Goal: Transaction & Acquisition: Purchase product/service

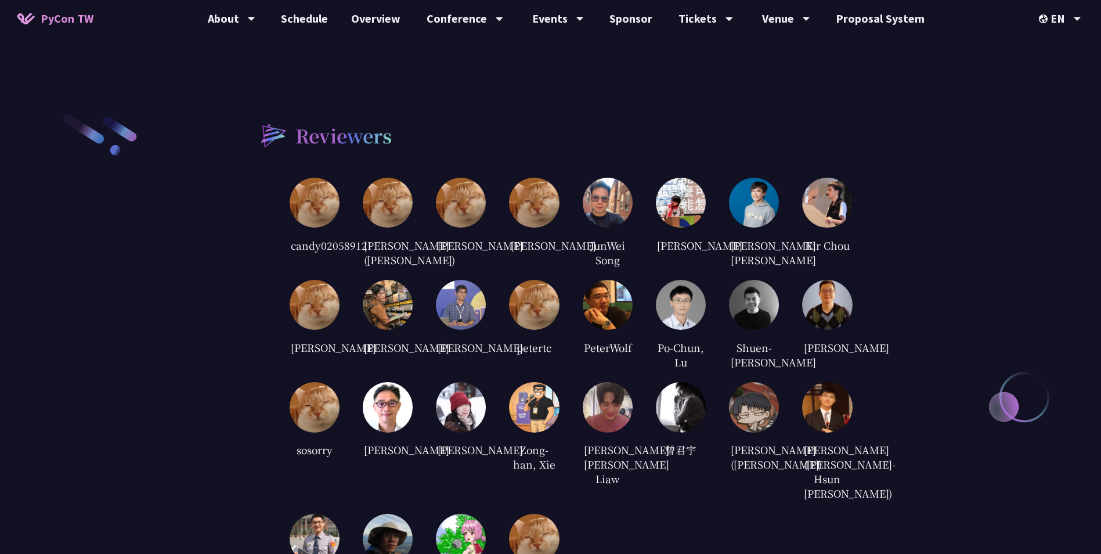
scroll to position [2379, 0]
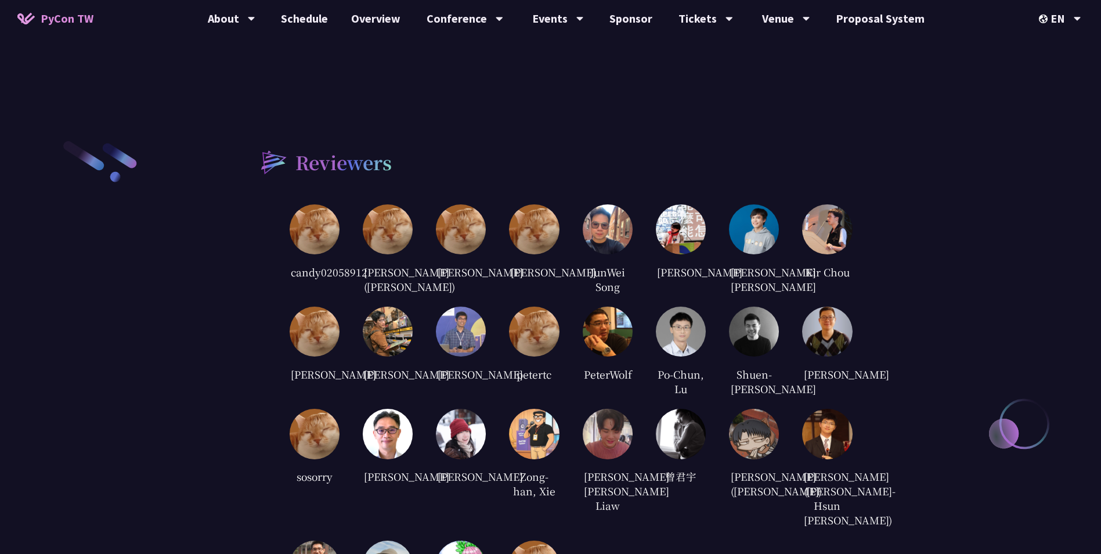
click at [514, 204] on img at bounding box center [534, 229] width 50 height 50
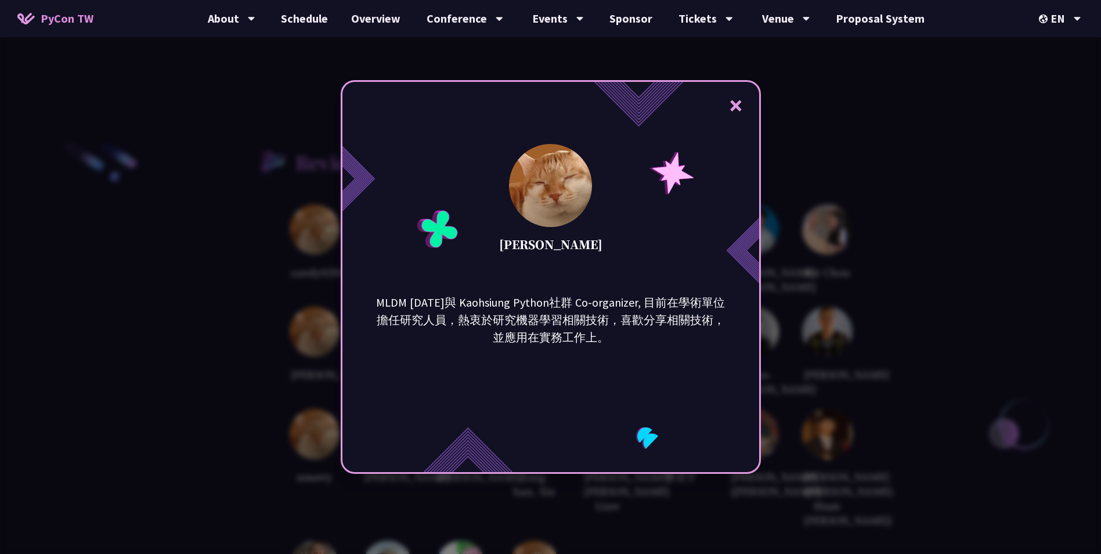
click at [739, 105] on button "×" at bounding box center [735, 105] width 35 height 35
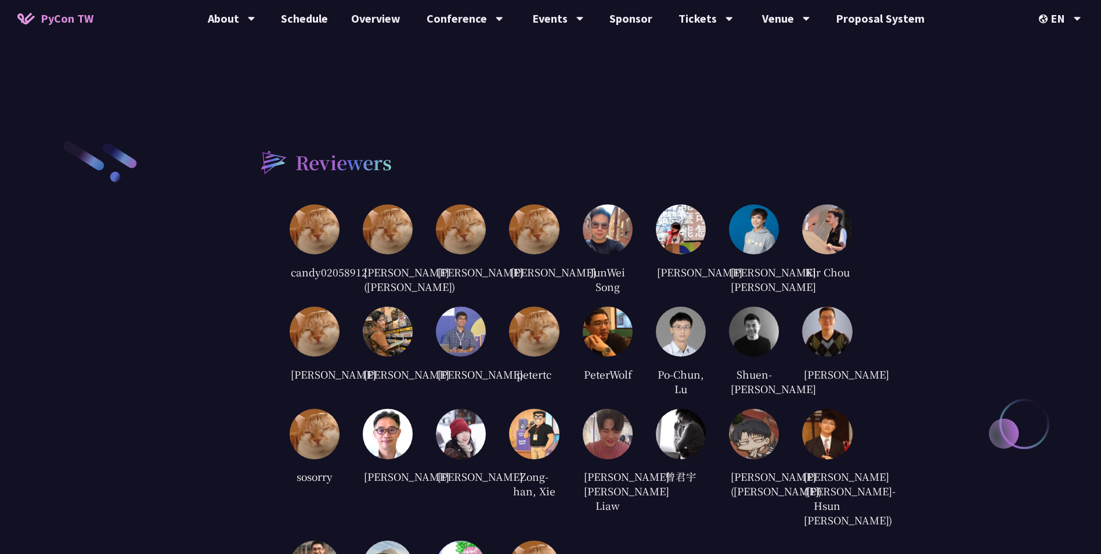
click at [399, 339] on img at bounding box center [388, 331] width 50 height 50
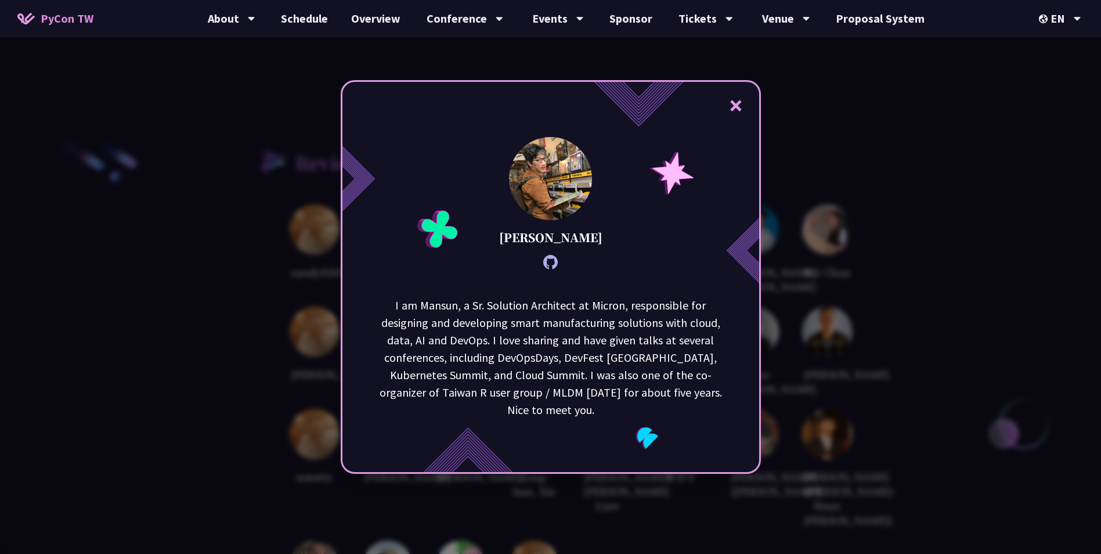
scroll to position [6, 0]
click at [739, 105] on button "×" at bounding box center [735, 105] width 35 height 35
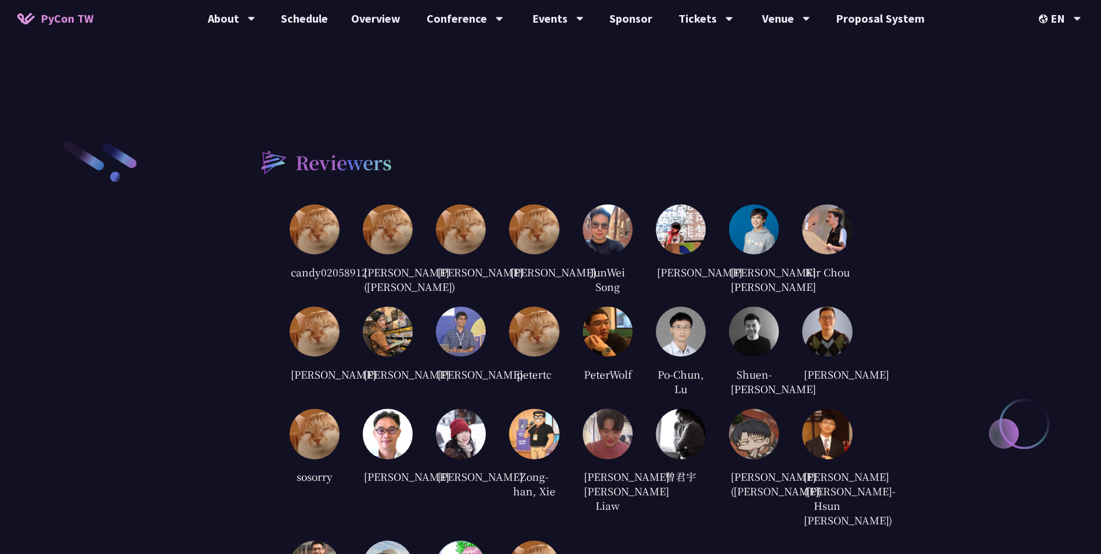
click at [728, 204] on div "candy02058912 [PERSON_NAME] ([PERSON_NAME]) [PERSON_NAME] [PERSON_NAME] JunWei …" at bounding box center [571, 417] width 563 height 426
click at [746, 204] on img at bounding box center [754, 229] width 50 height 50
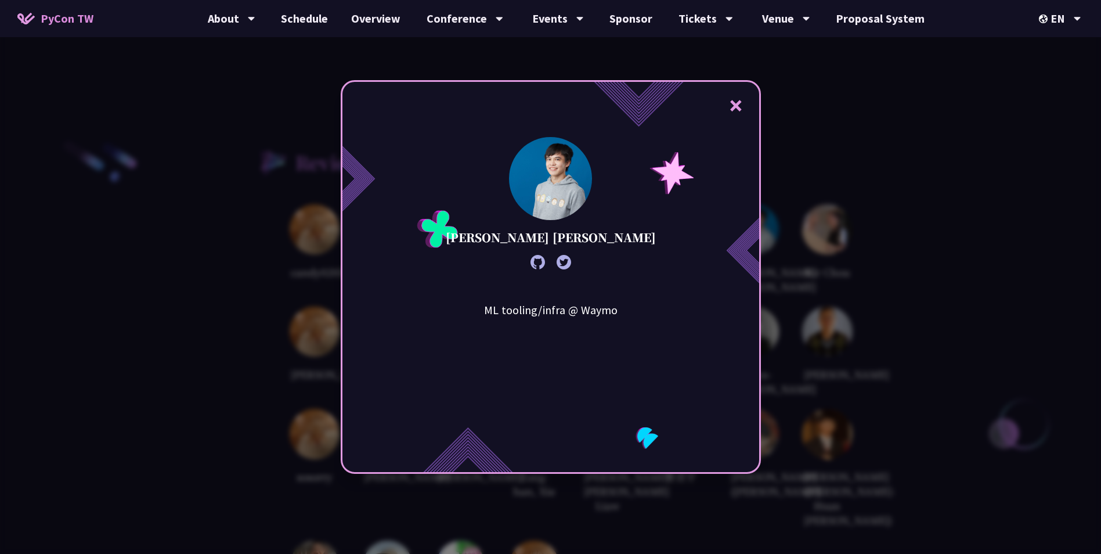
click at [742, 107] on button "×" at bounding box center [735, 105] width 35 height 35
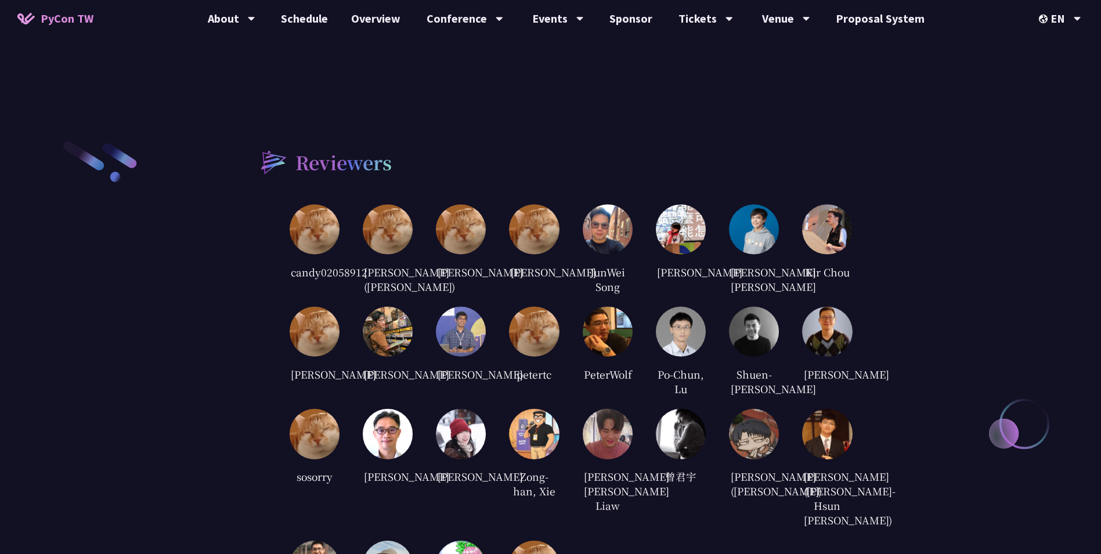
click at [406, 341] on img at bounding box center [388, 331] width 50 height 50
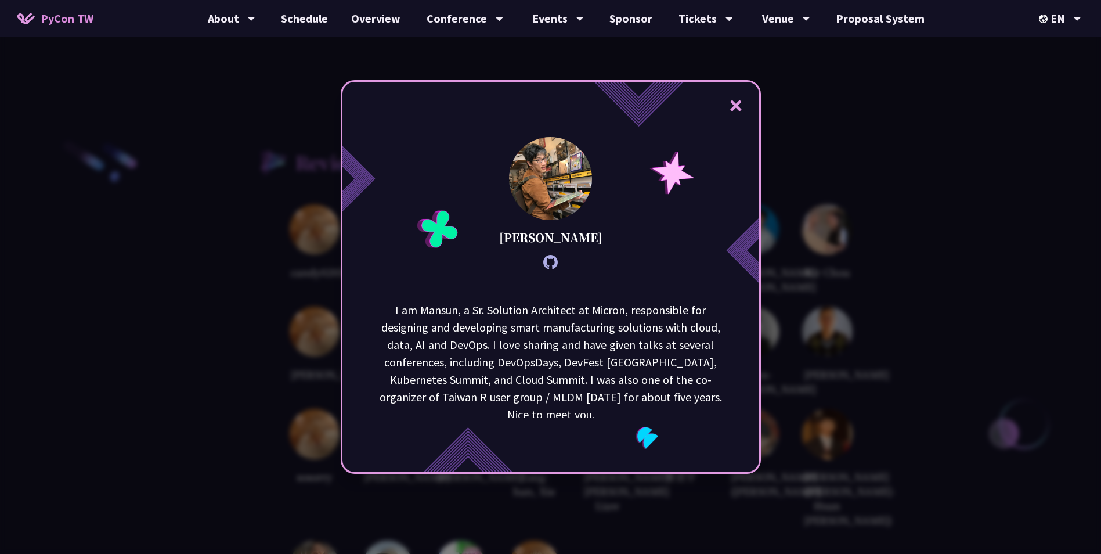
click at [739, 100] on button "×" at bounding box center [735, 105] width 35 height 35
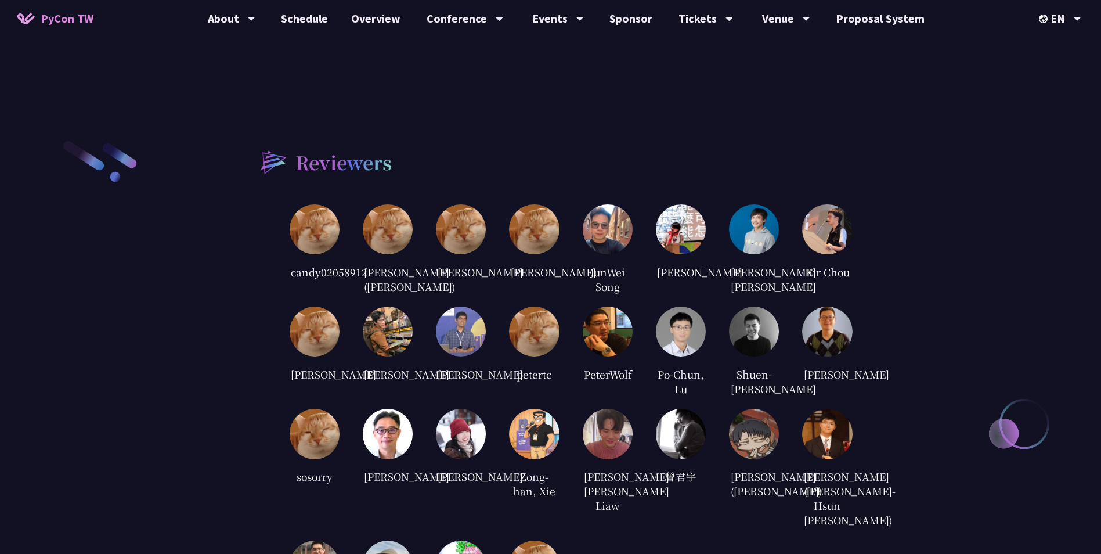
click at [835, 339] on img at bounding box center [827, 331] width 50 height 50
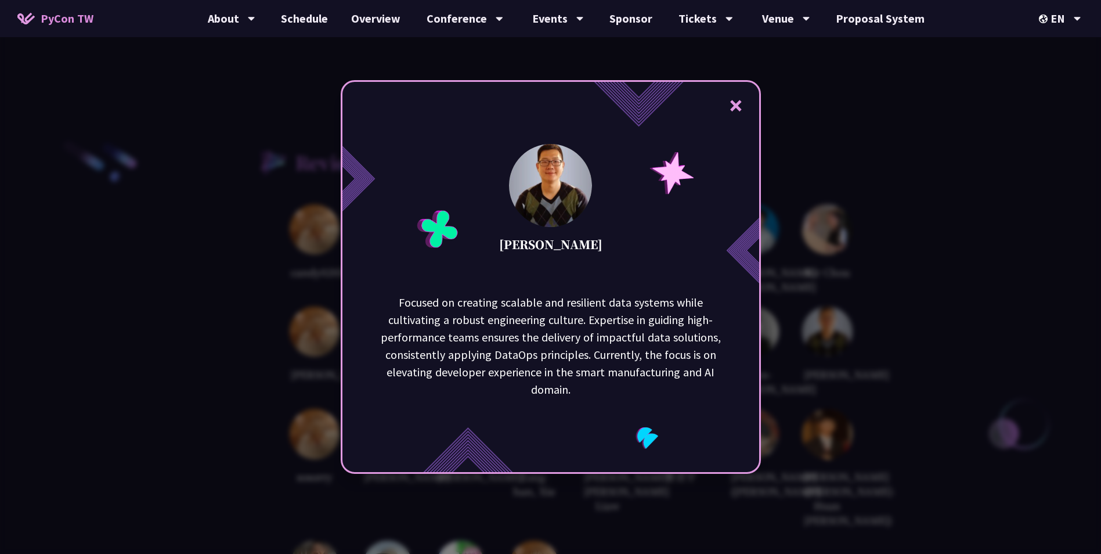
click at [746, 104] on button "×" at bounding box center [735, 105] width 35 height 35
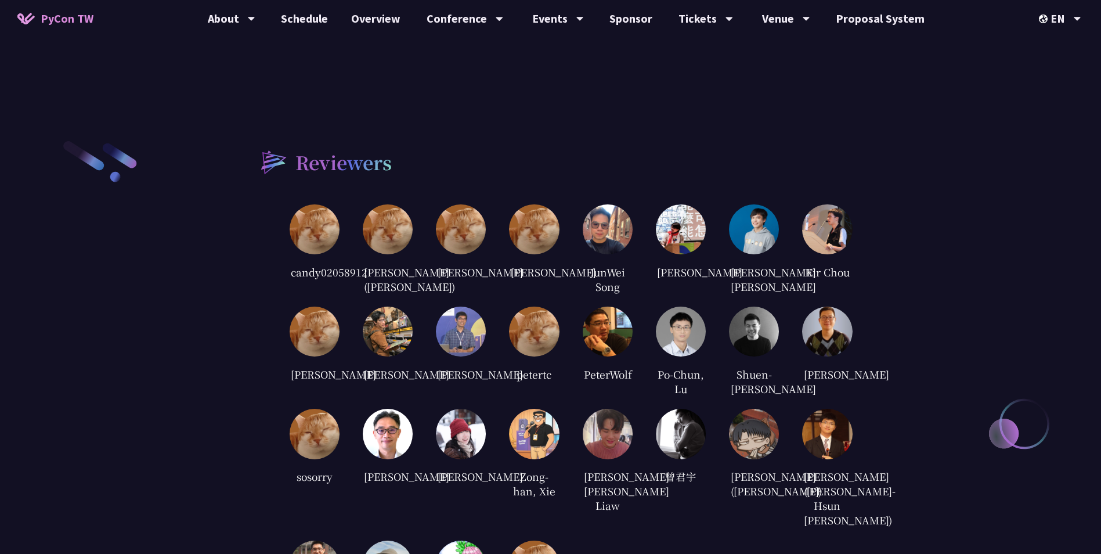
click at [767, 321] on img at bounding box center [754, 331] width 50 height 50
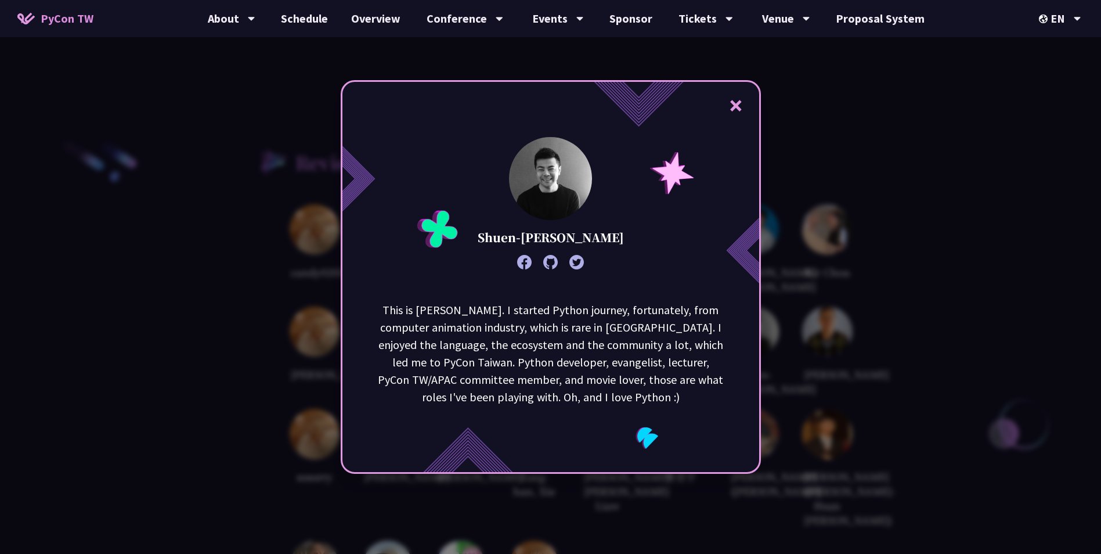
click at [739, 102] on button "×" at bounding box center [735, 105] width 35 height 35
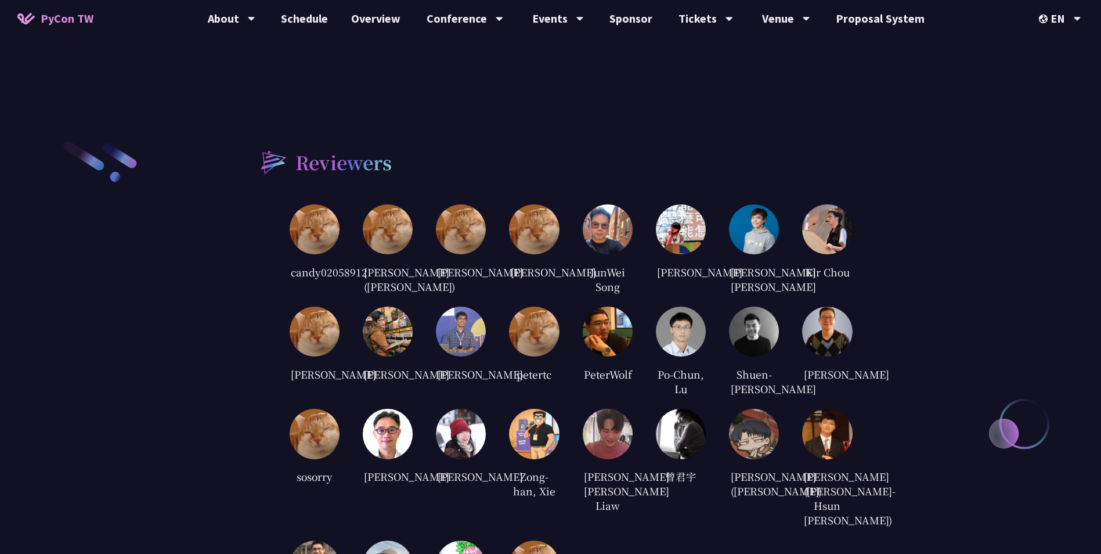
click at [610, 442] on img at bounding box center [608, 434] width 50 height 50
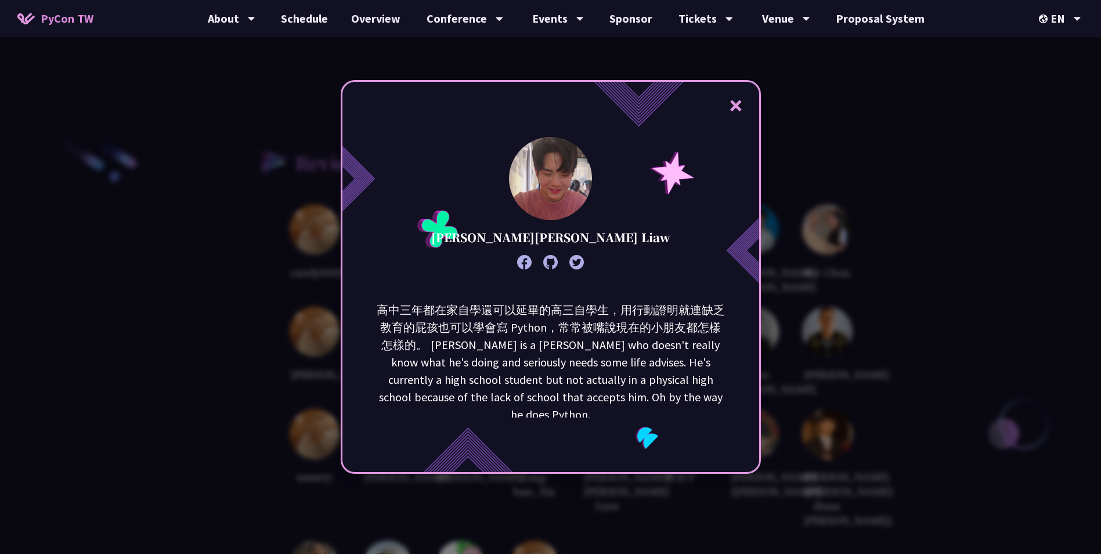
click at [736, 103] on button "×" at bounding box center [735, 105] width 35 height 35
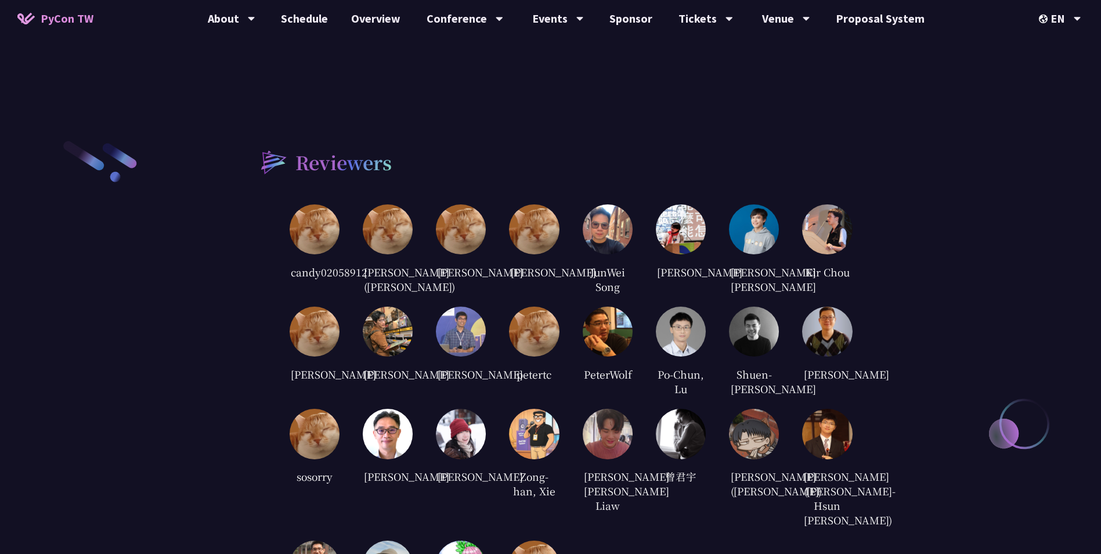
click at [454, 451] on img at bounding box center [461, 434] width 50 height 50
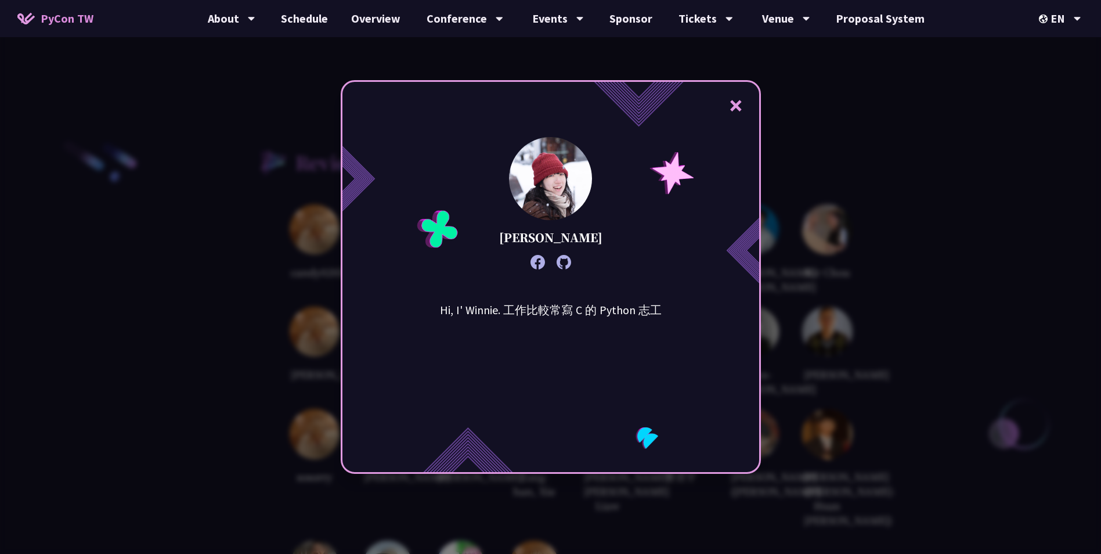
click at [744, 104] on button "×" at bounding box center [735, 105] width 35 height 35
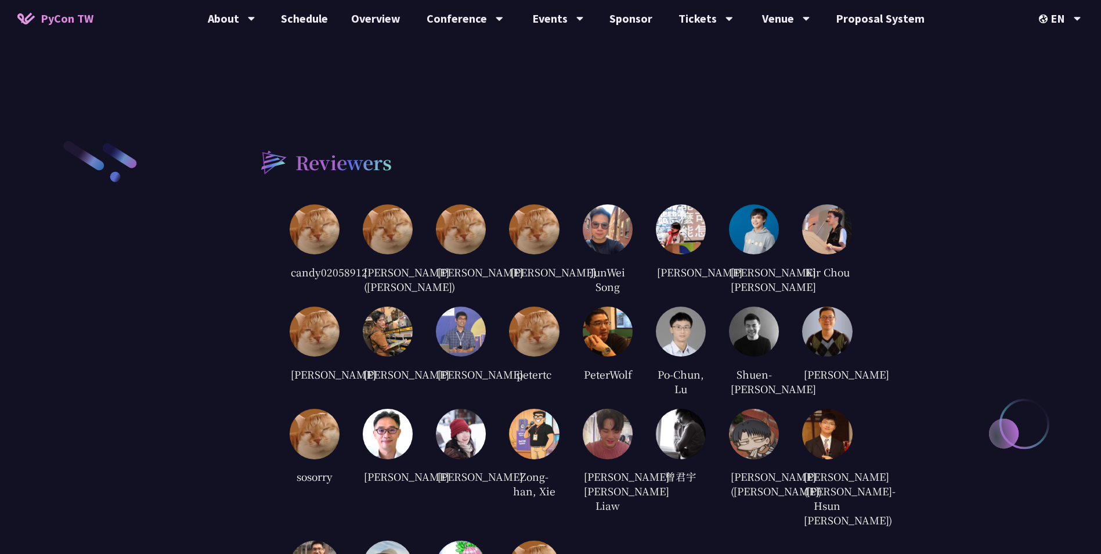
click at [615, 436] on img at bounding box center [608, 434] width 50 height 50
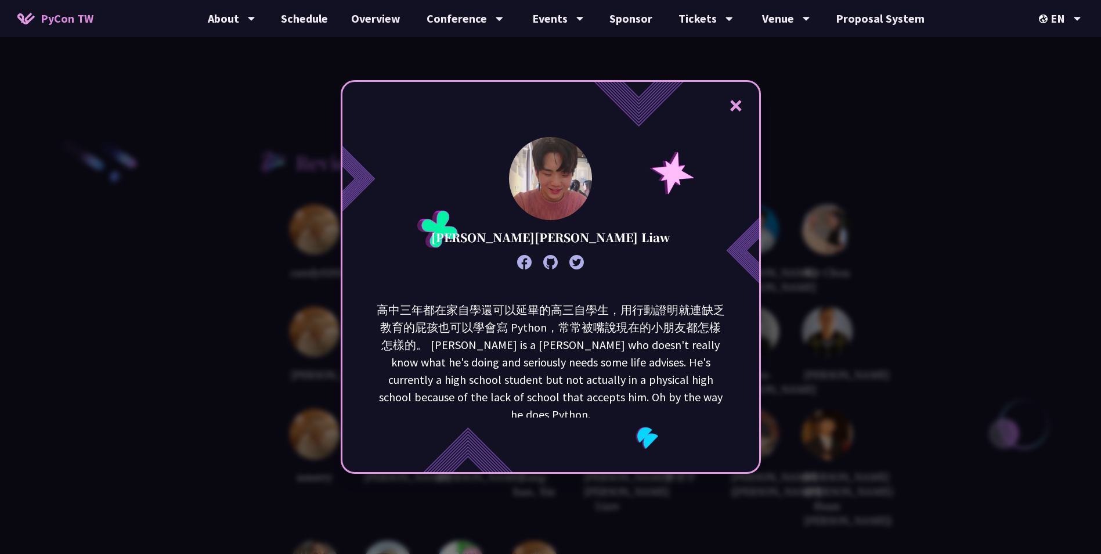
click at [739, 111] on button "×" at bounding box center [735, 105] width 35 height 35
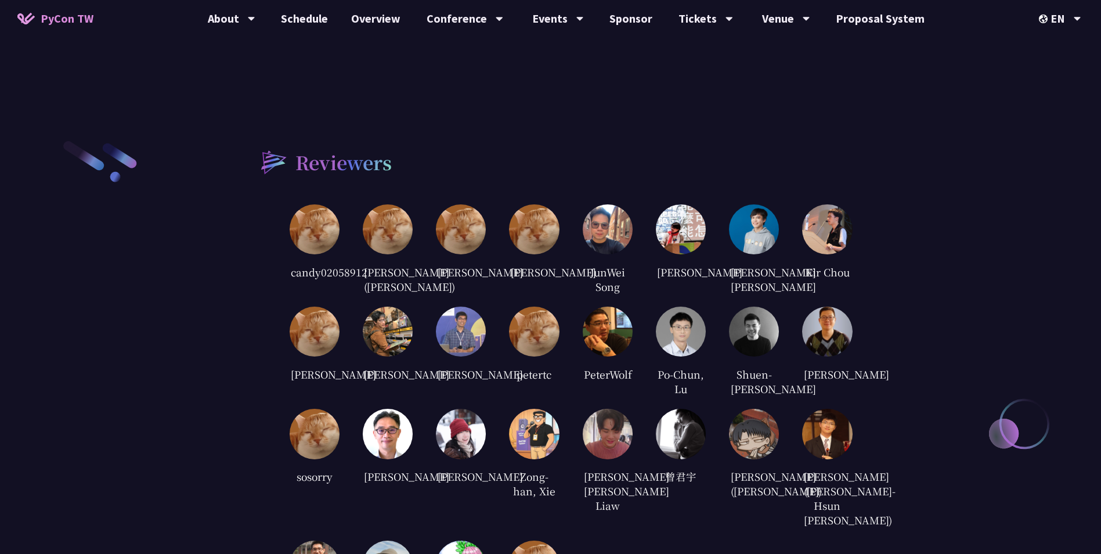
click at [395, 204] on img at bounding box center [388, 229] width 50 height 50
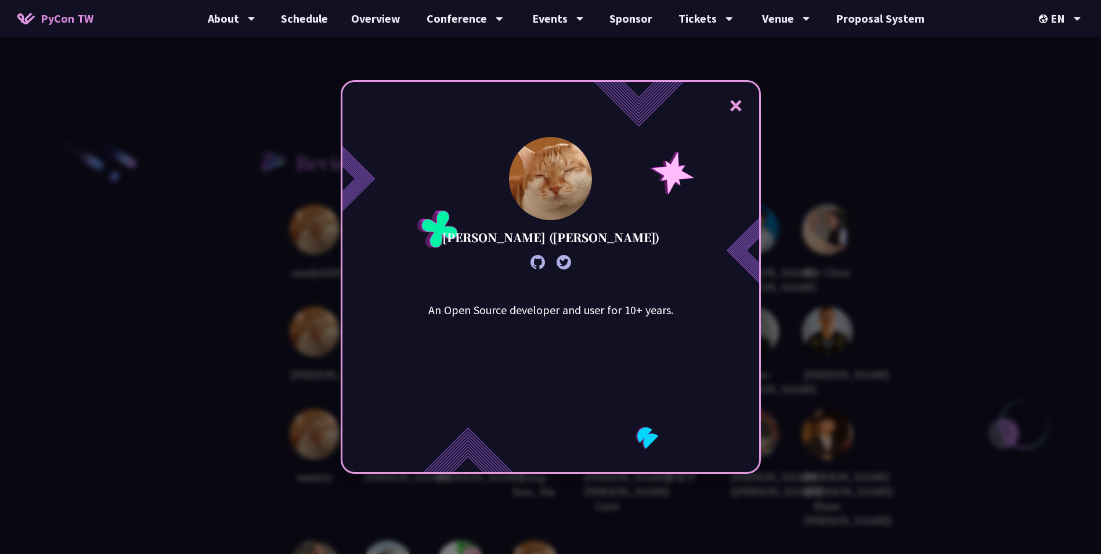
click at [742, 102] on button "×" at bounding box center [735, 105] width 35 height 35
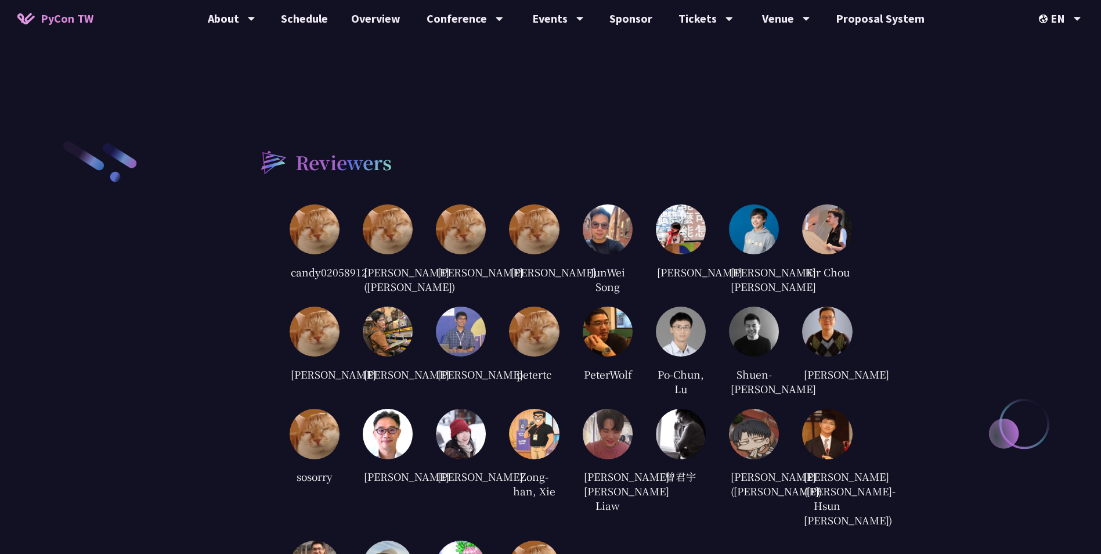
click at [458, 208] on img at bounding box center [461, 229] width 50 height 50
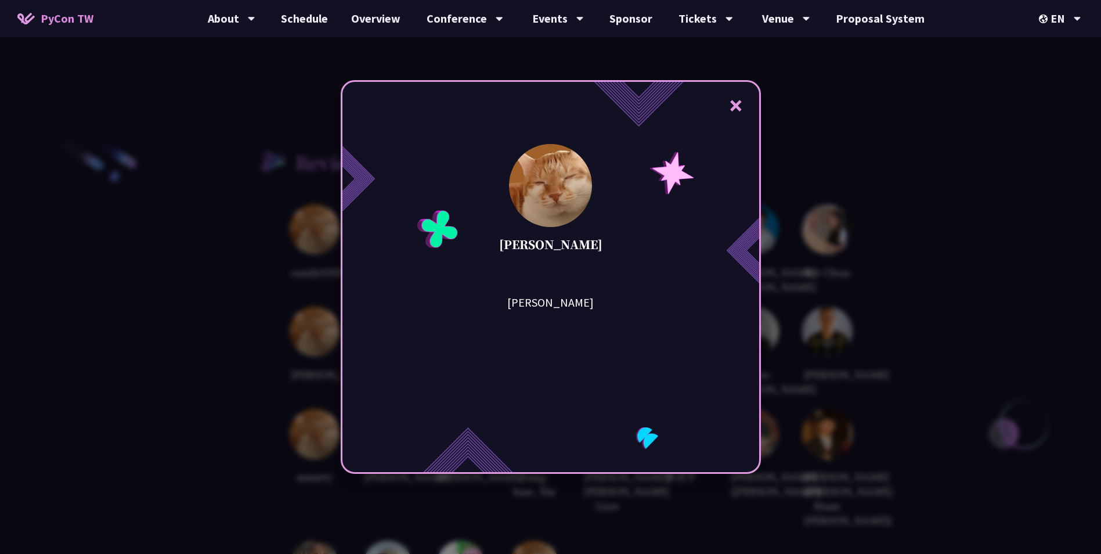
click at [743, 105] on button "×" at bounding box center [735, 105] width 35 height 35
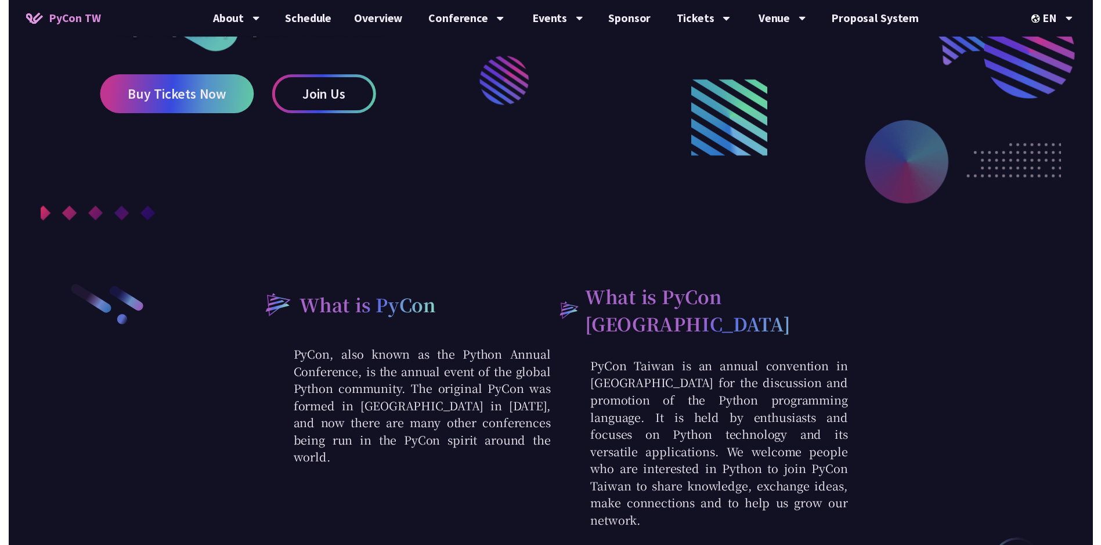
scroll to position [0, 0]
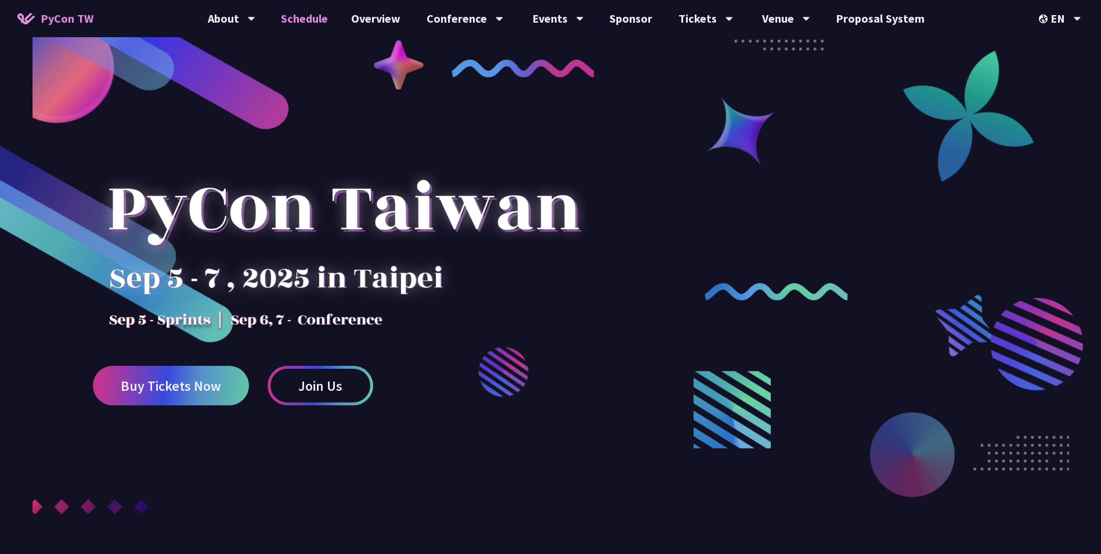
click at [328, 20] on link "Schedule" at bounding box center [304, 18] width 70 height 37
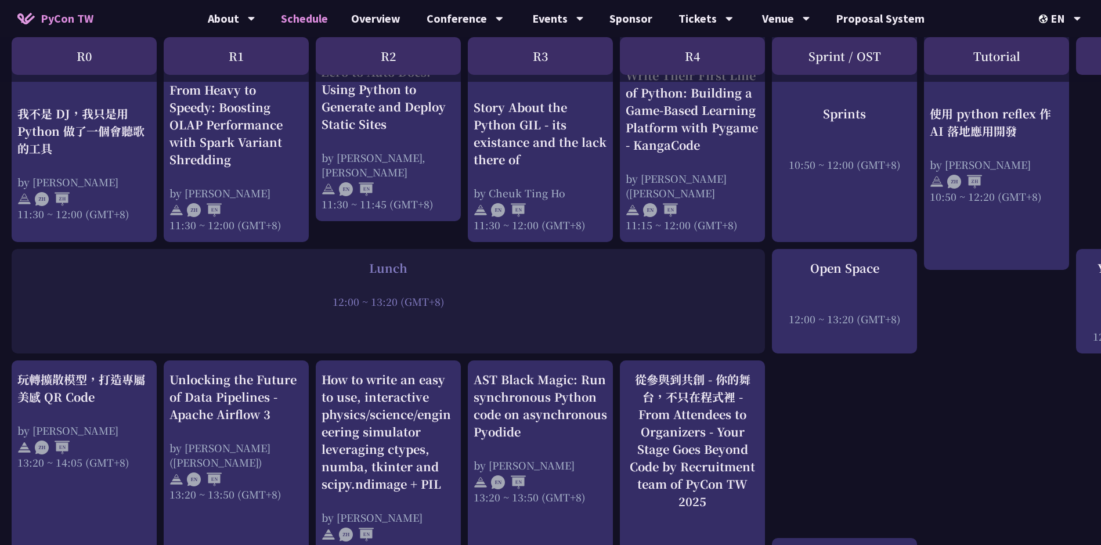
scroll to position [696, 0]
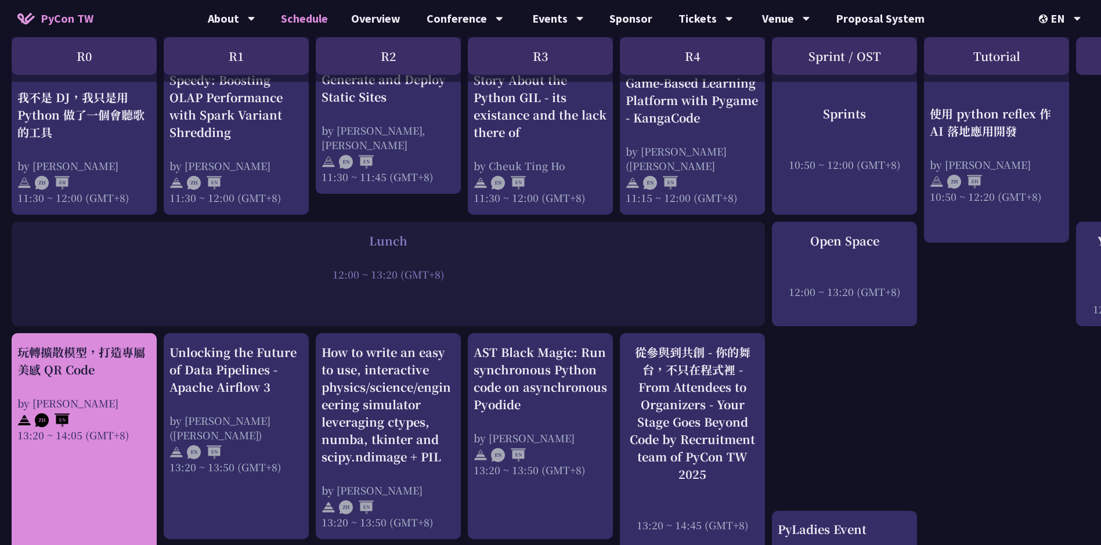
click at [113, 406] on div "by [PERSON_NAME]" at bounding box center [83, 403] width 133 height 15
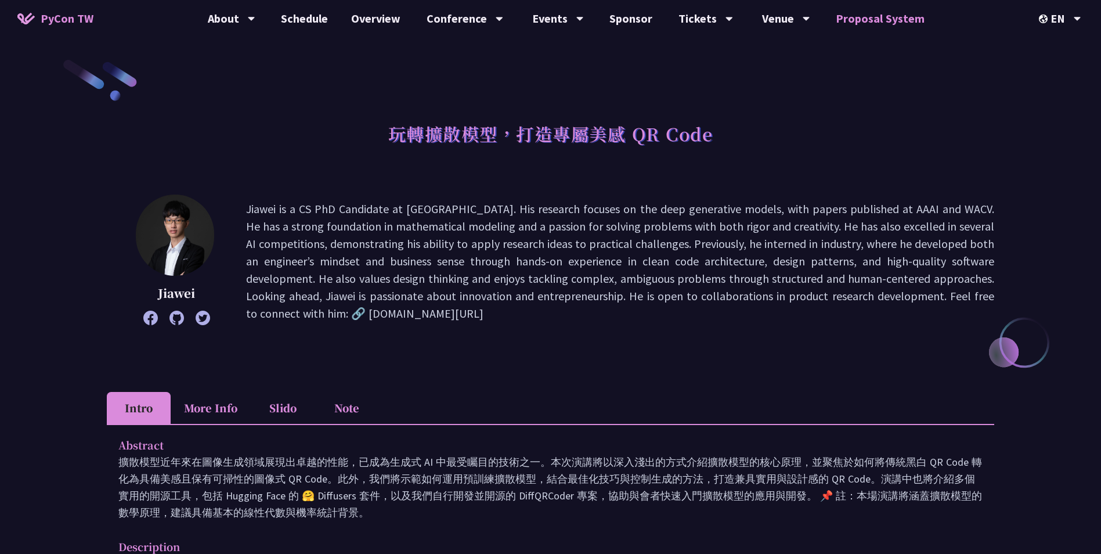
click at [843, 26] on link "Proposal System" at bounding box center [880, 18] width 112 height 37
click at [649, 17] on link "Sponsor" at bounding box center [631, 18] width 66 height 37
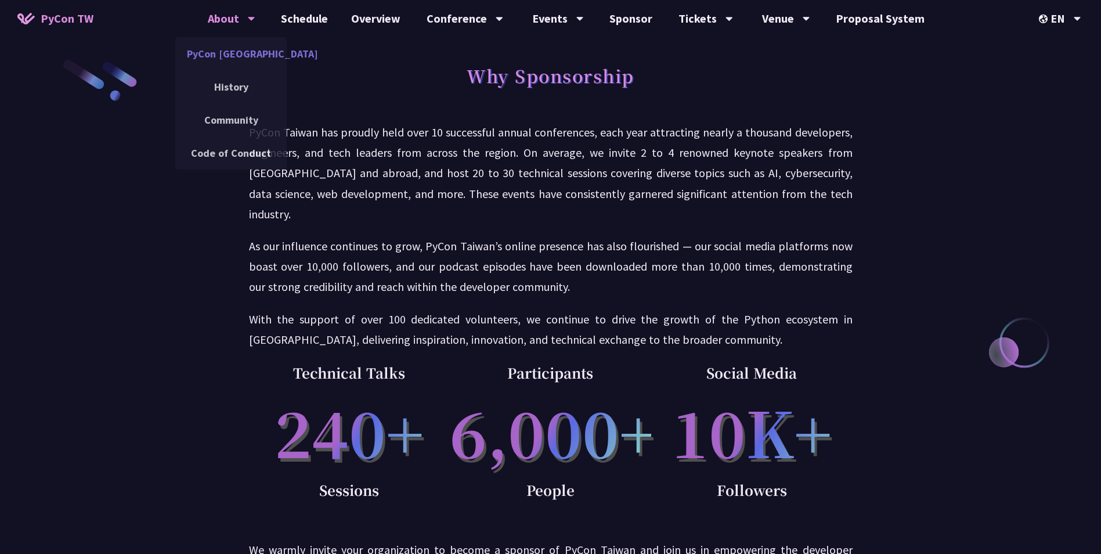
click at [248, 52] on link "PyCon [GEOGRAPHIC_DATA]" at bounding box center [230, 53] width 111 height 27
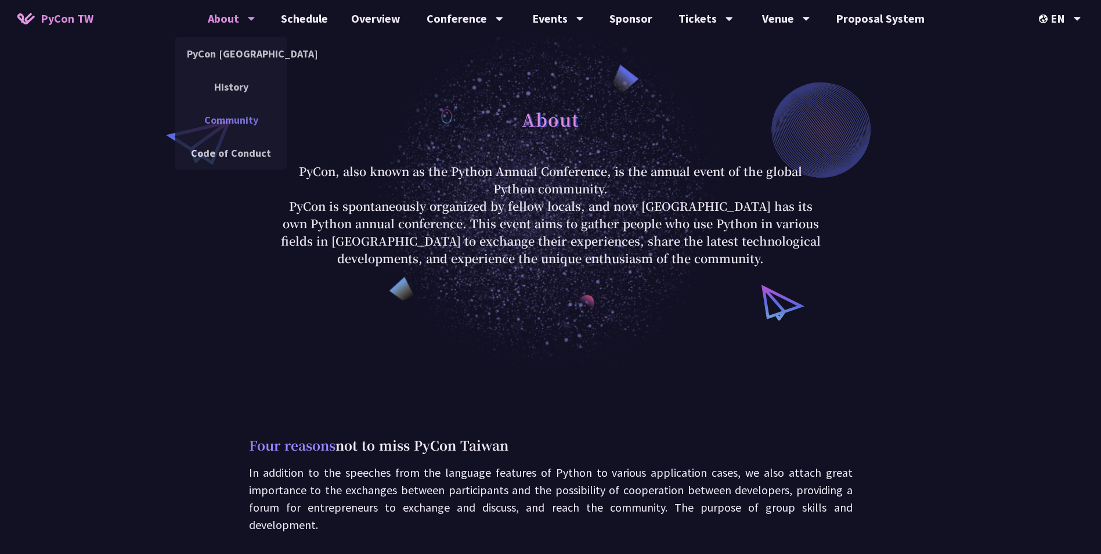
click at [243, 125] on link "Community" at bounding box center [230, 119] width 111 height 27
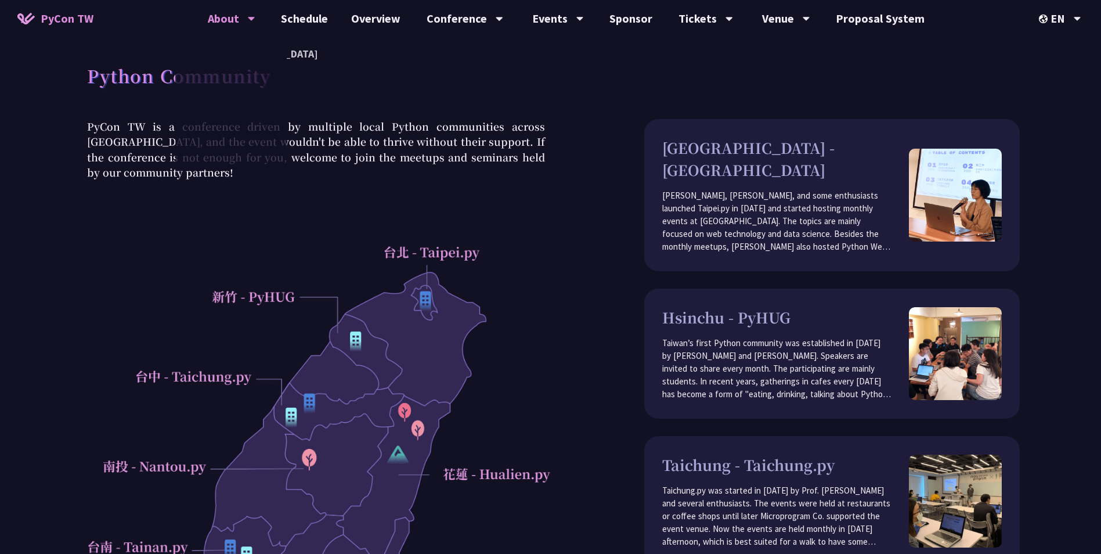
click at [67, 17] on span "PyCon TW" at bounding box center [67, 18] width 53 height 17
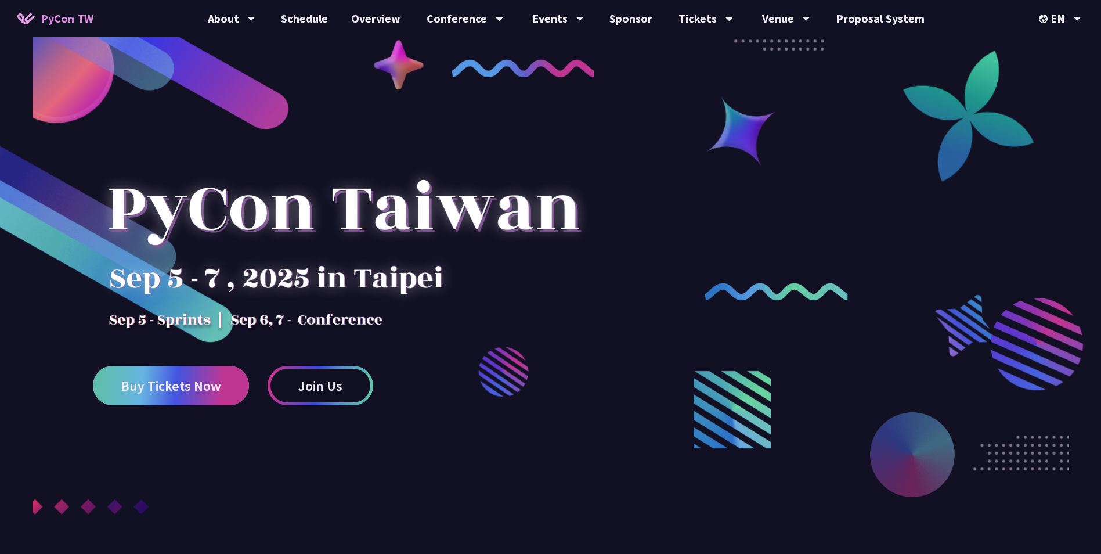
click at [191, 389] on span "Buy Tickets Now" at bounding box center [171, 385] width 100 height 15
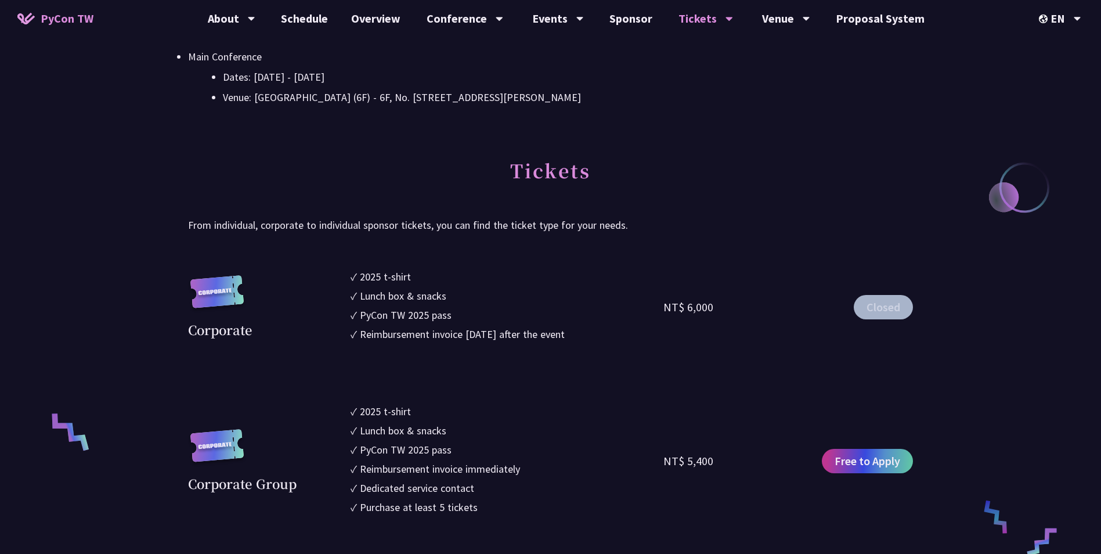
scroll to position [522, 0]
click at [1074, 19] on icon at bounding box center [1078, 19] width 8 height 12
click at [1061, 80] on div "中文" at bounding box center [1060, 86] width 70 height 27
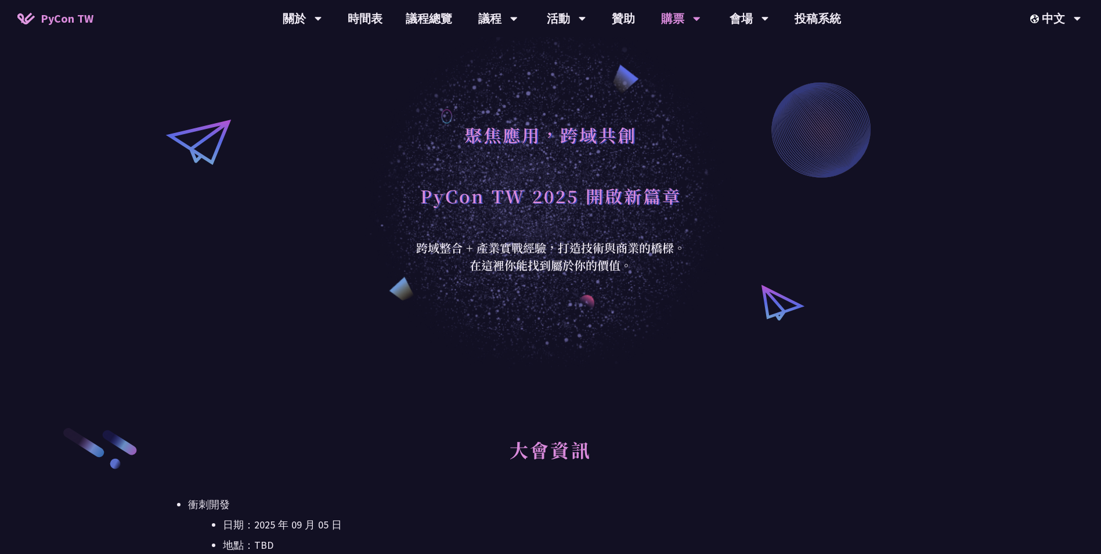
click at [848, 286] on div "聚焦應用，跨域共創 PyCon TW 2025 開啟新篇章 跨域整合 + 產業實戰經驗，打造技術與商業的橋樑。 在這裡你能找到屬於你的價值。" at bounding box center [550, 184] width 1101 height 368
click at [42, 14] on span "PyCon TW" at bounding box center [67, 18] width 53 height 17
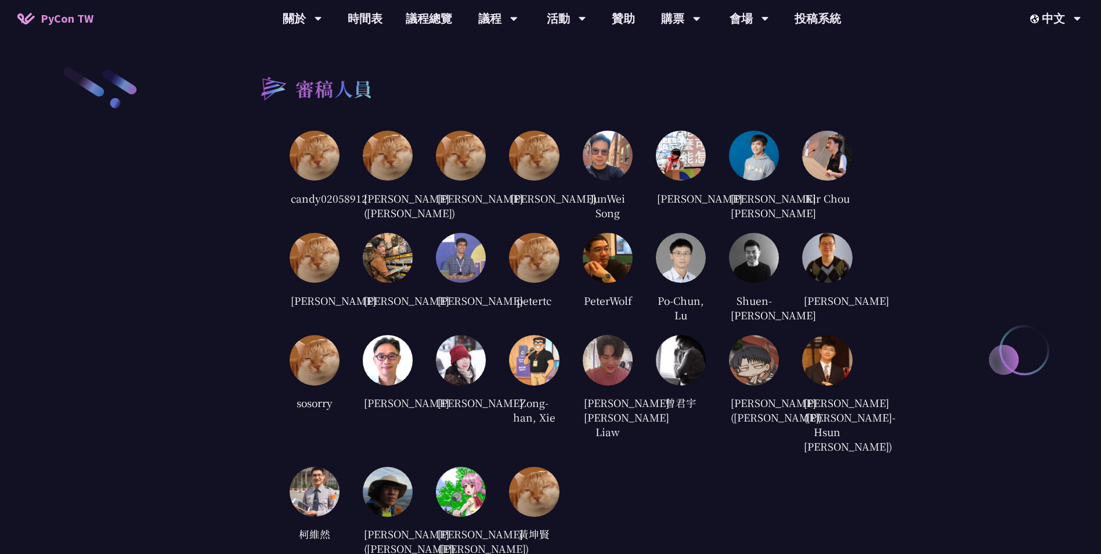
scroll to position [2553, 0]
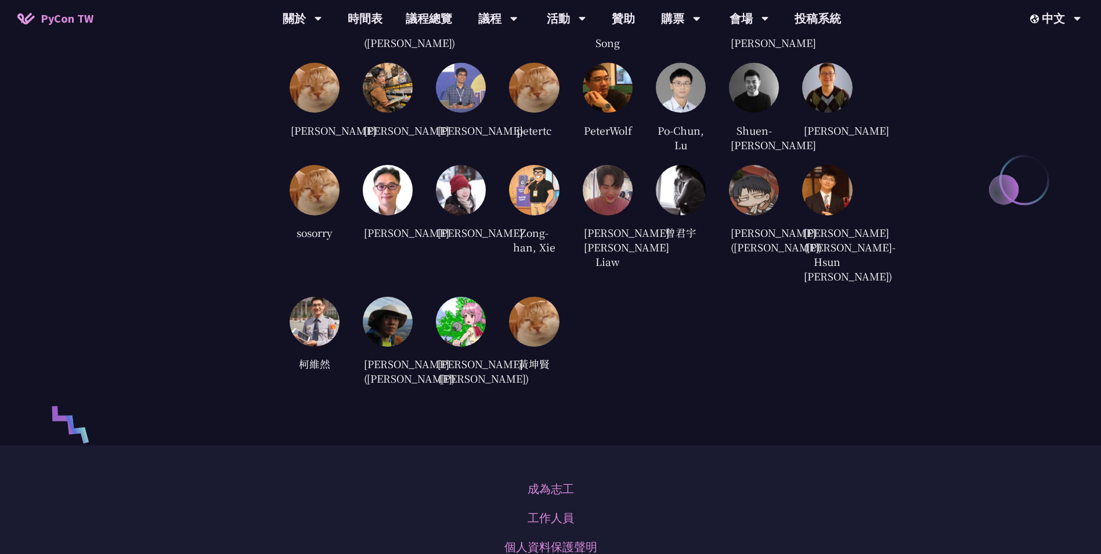
click at [840, 215] on img at bounding box center [827, 190] width 50 height 50
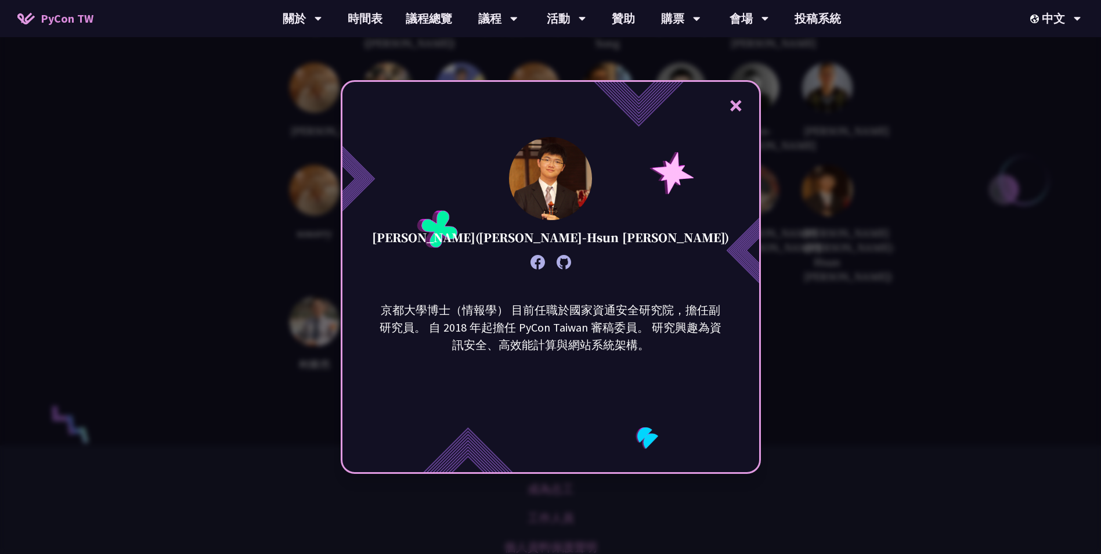
click at [732, 109] on button "×" at bounding box center [735, 105] width 35 height 35
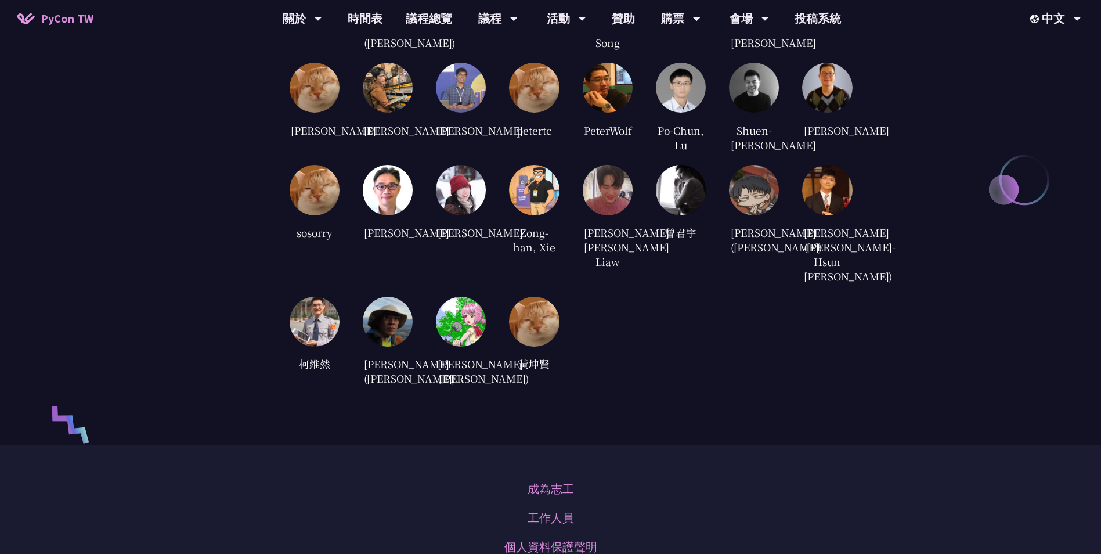
click at [847, 215] on img at bounding box center [827, 190] width 50 height 50
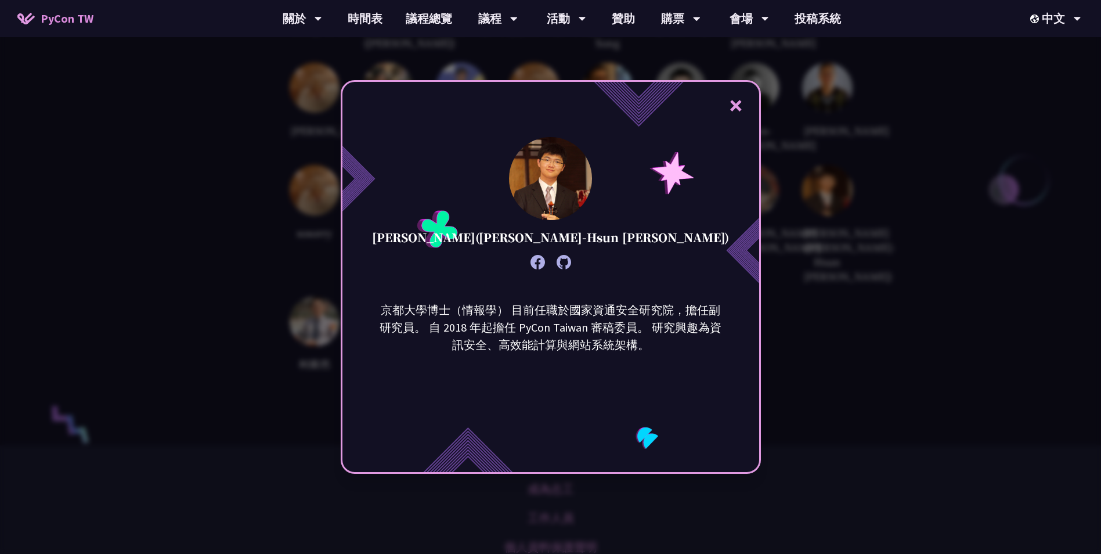
click at [736, 107] on button "×" at bounding box center [735, 105] width 35 height 35
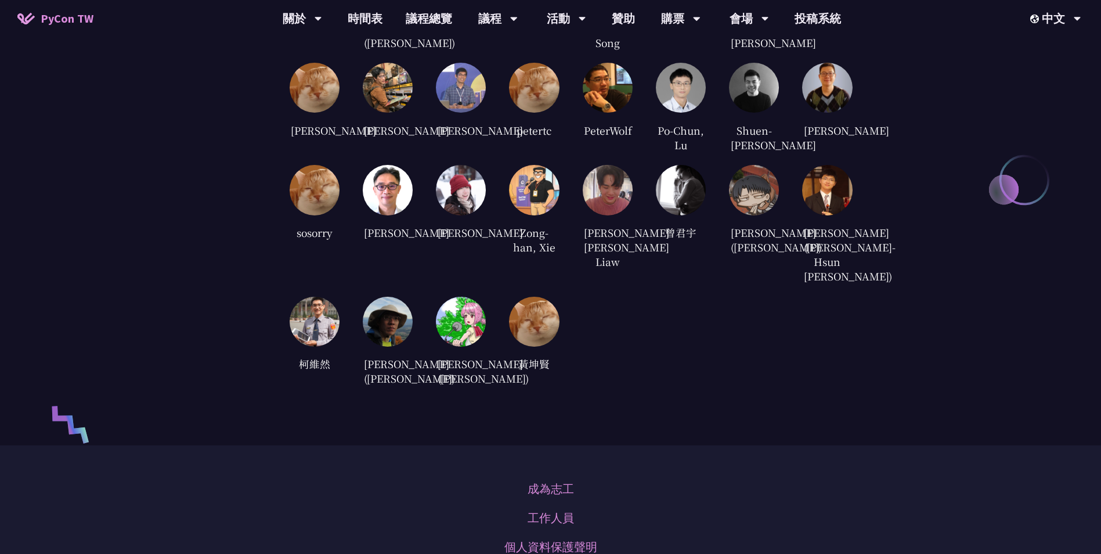
click at [758, 215] on img at bounding box center [754, 190] width 50 height 50
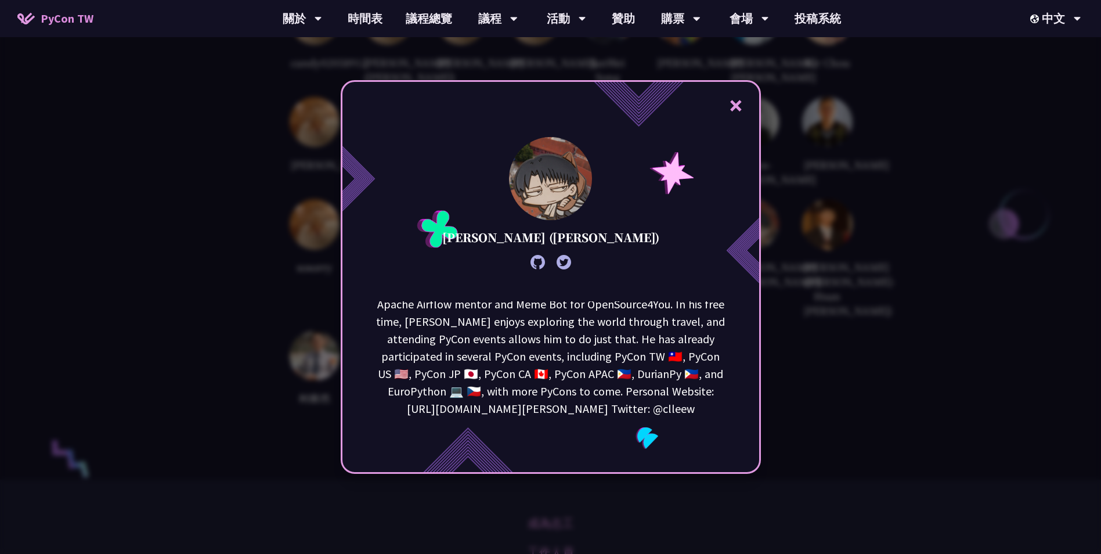
scroll to position [2495, 0]
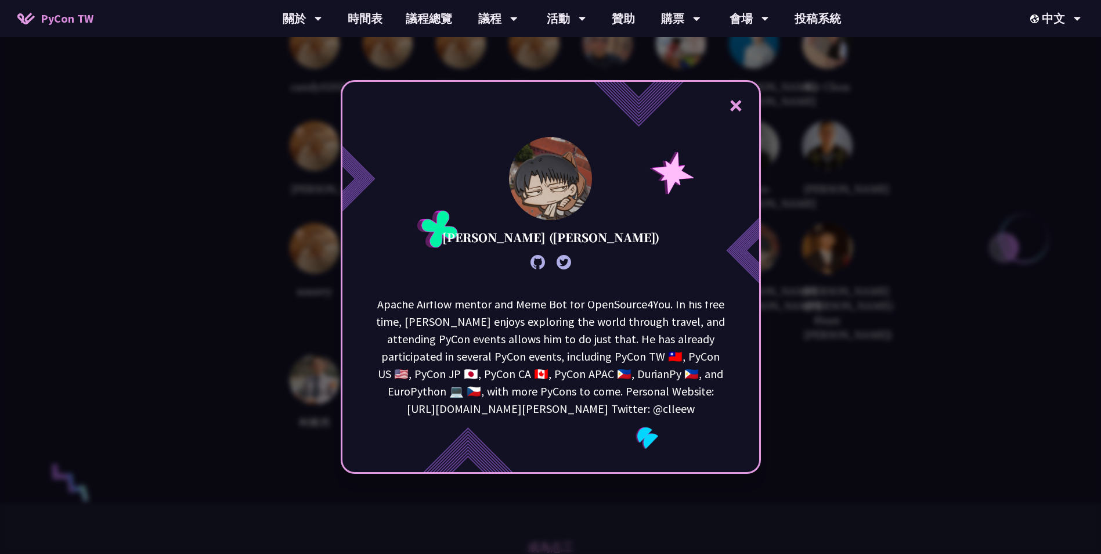
click at [743, 102] on button "×" at bounding box center [735, 105] width 35 height 35
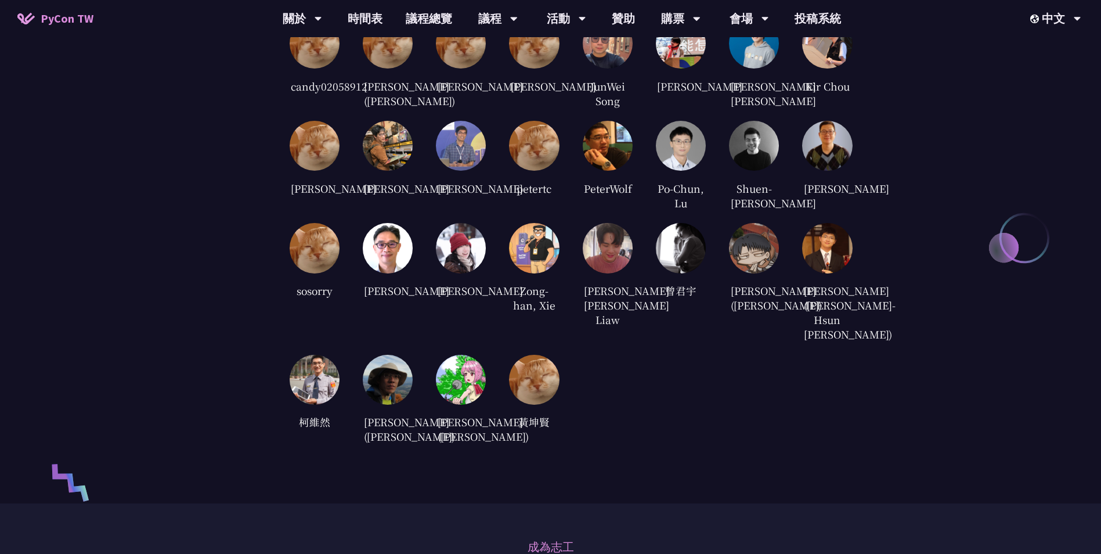
click at [695, 273] on img at bounding box center [681, 248] width 50 height 50
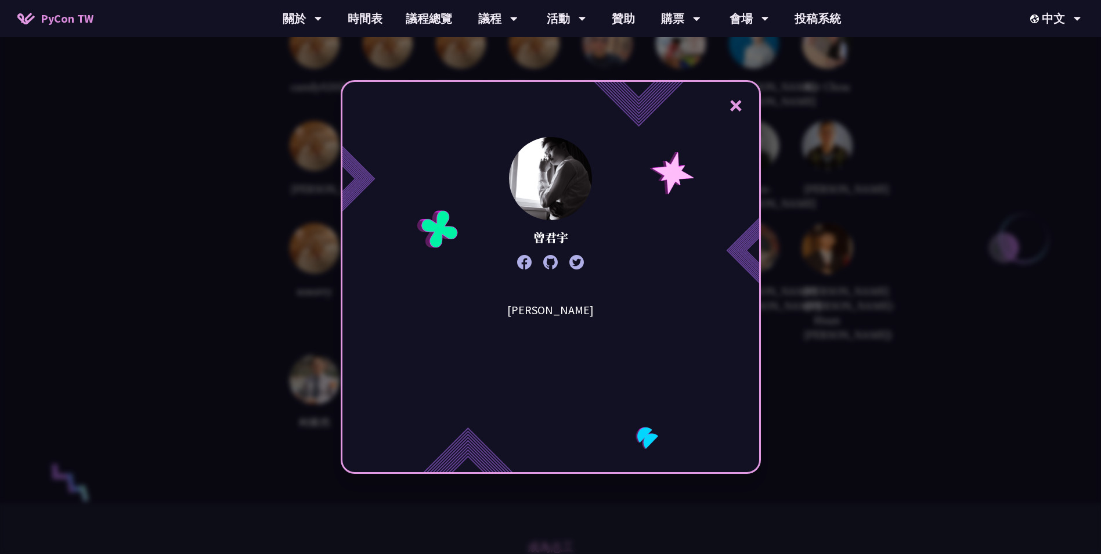
click at [740, 100] on button "×" at bounding box center [735, 105] width 35 height 35
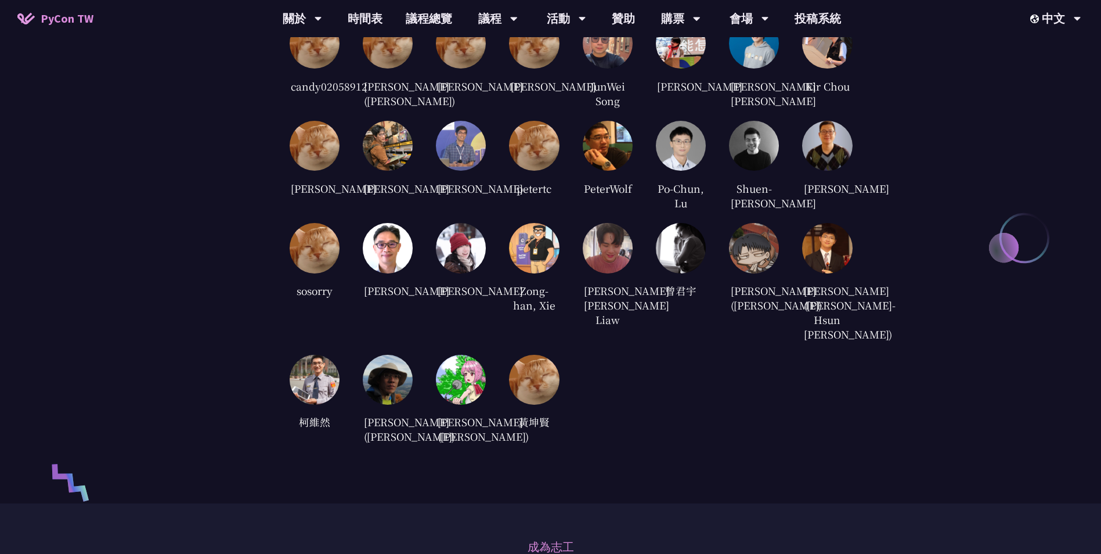
click at [729, 171] on div at bounding box center [754, 146] width 50 height 50
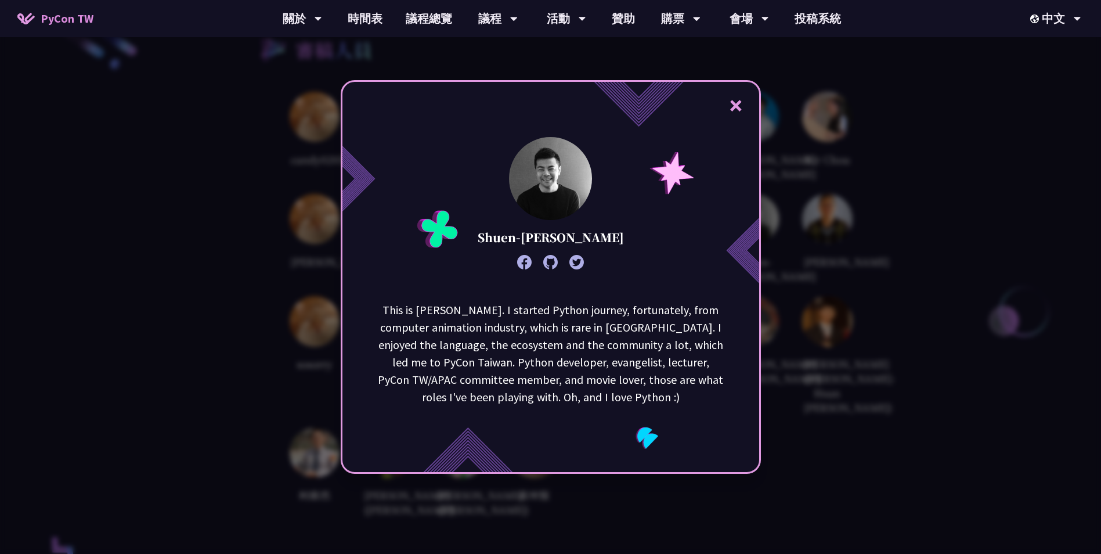
scroll to position [2437, 0]
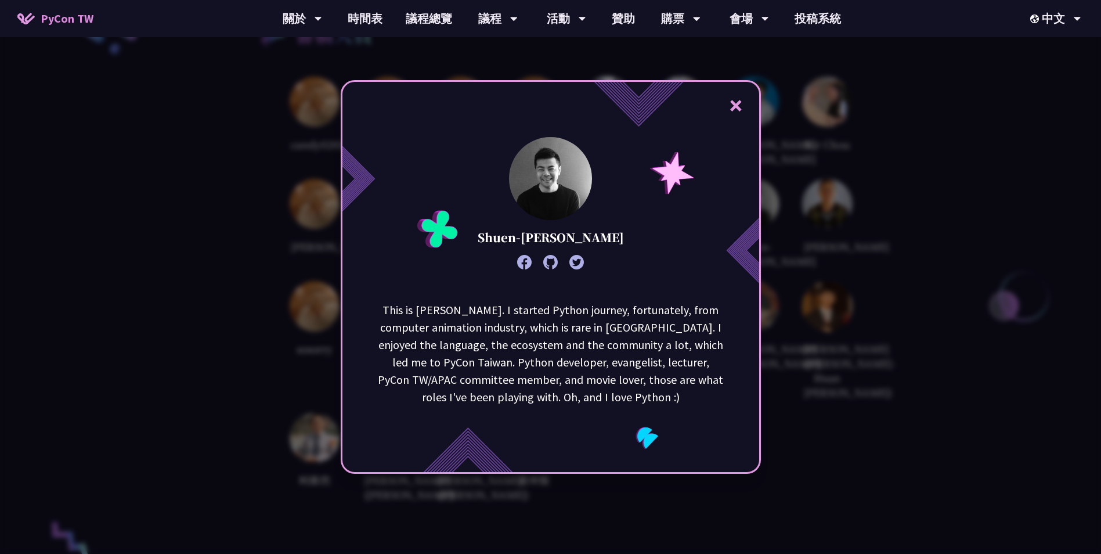
click at [735, 107] on button "×" at bounding box center [735, 105] width 35 height 35
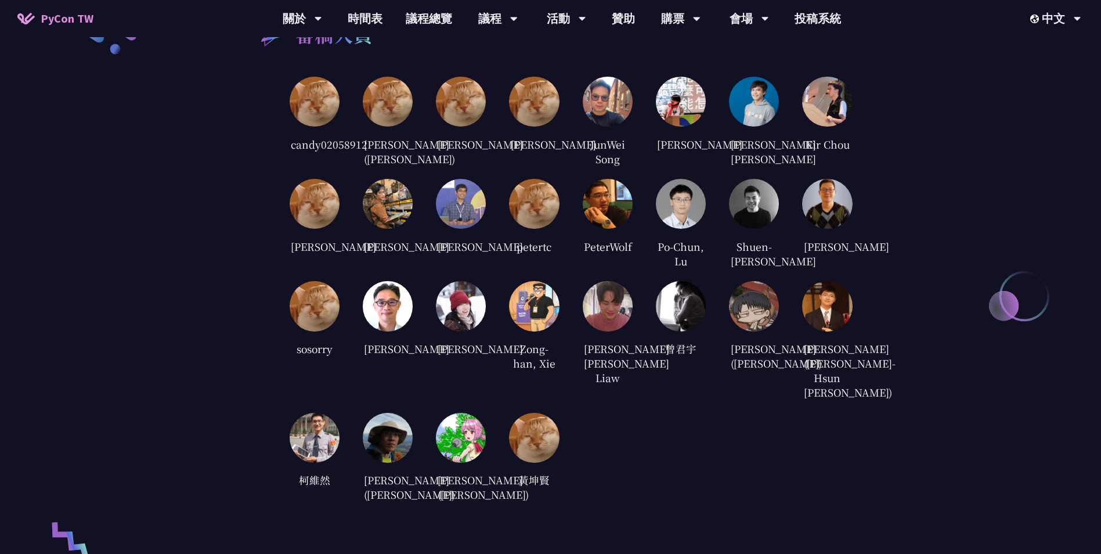
click at [530, 331] on img at bounding box center [534, 306] width 50 height 50
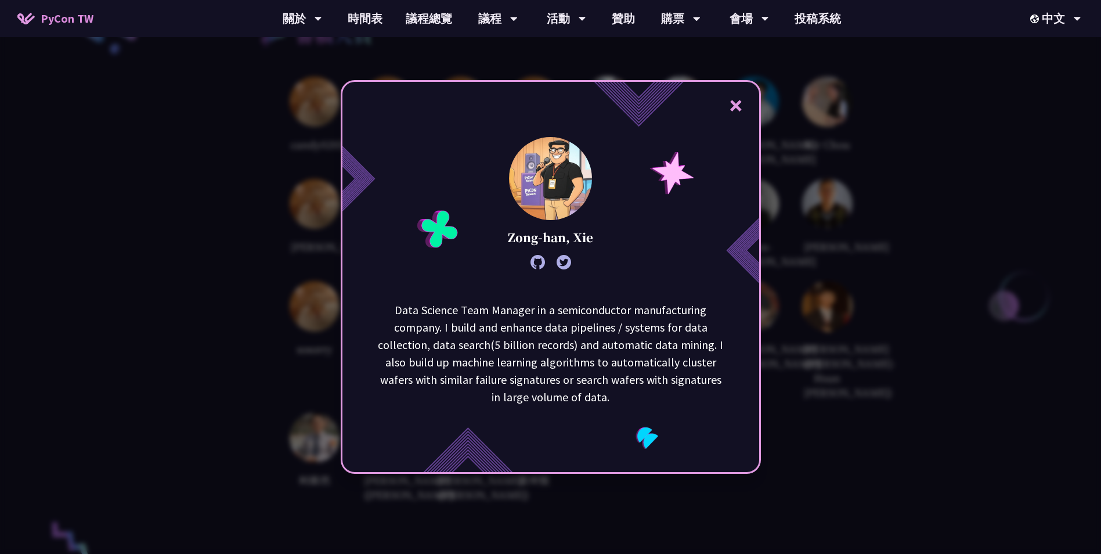
click at [738, 109] on button "×" at bounding box center [735, 105] width 35 height 35
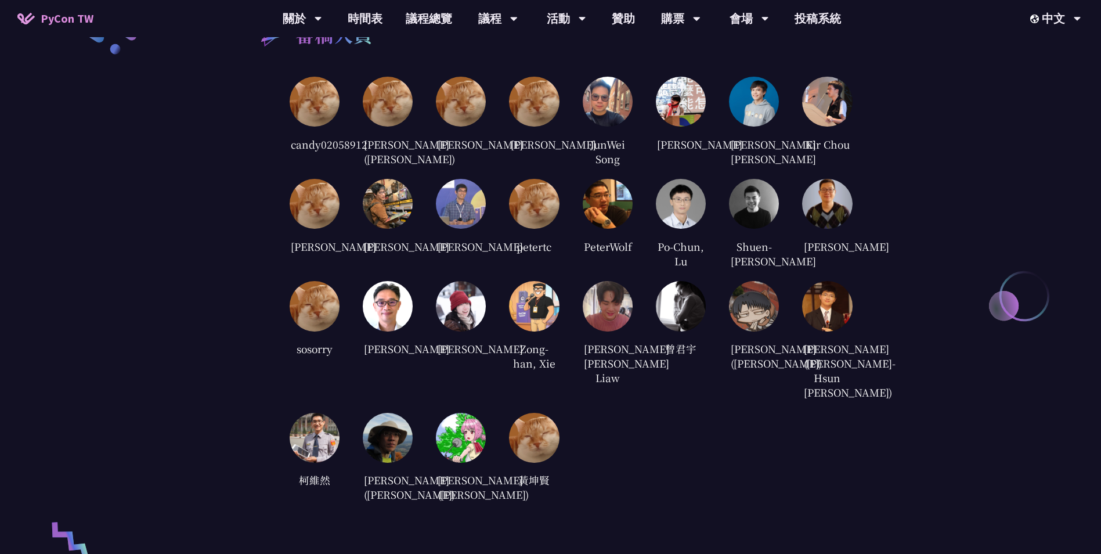
click at [381, 218] on img at bounding box center [388, 204] width 50 height 50
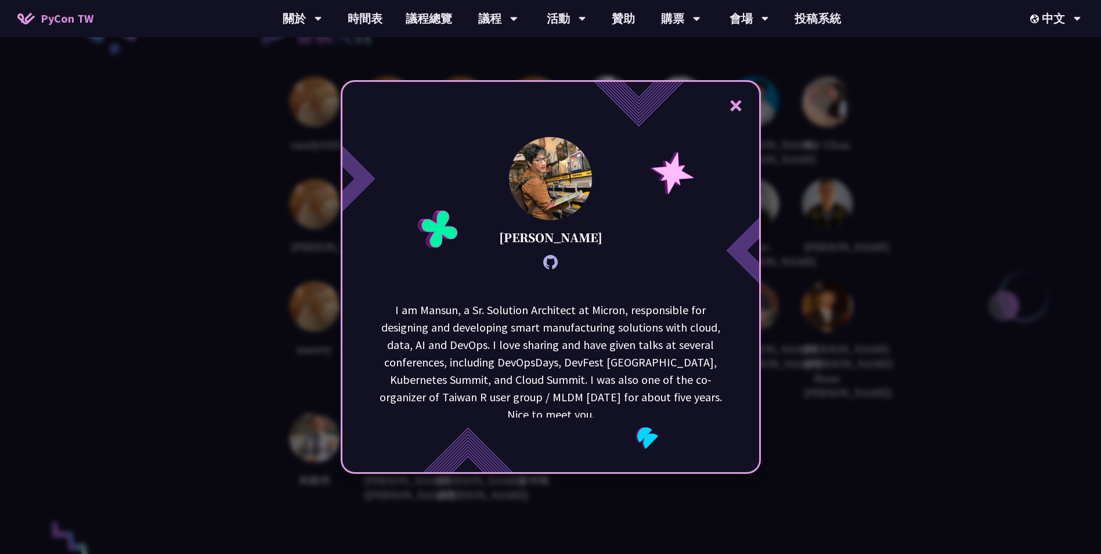
click at [736, 108] on button "×" at bounding box center [735, 105] width 35 height 35
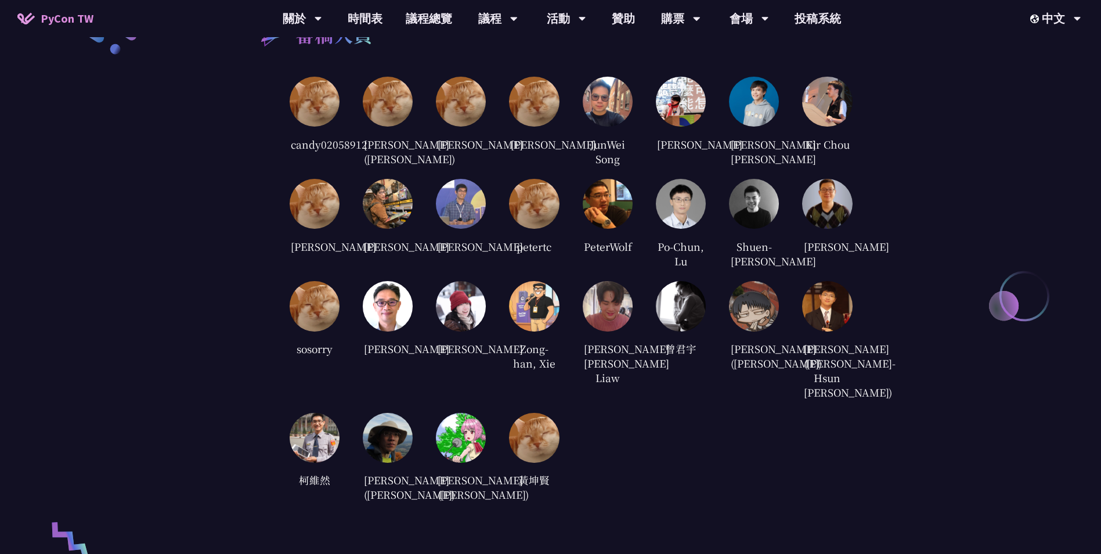
click at [836, 229] on img at bounding box center [827, 204] width 50 height 50
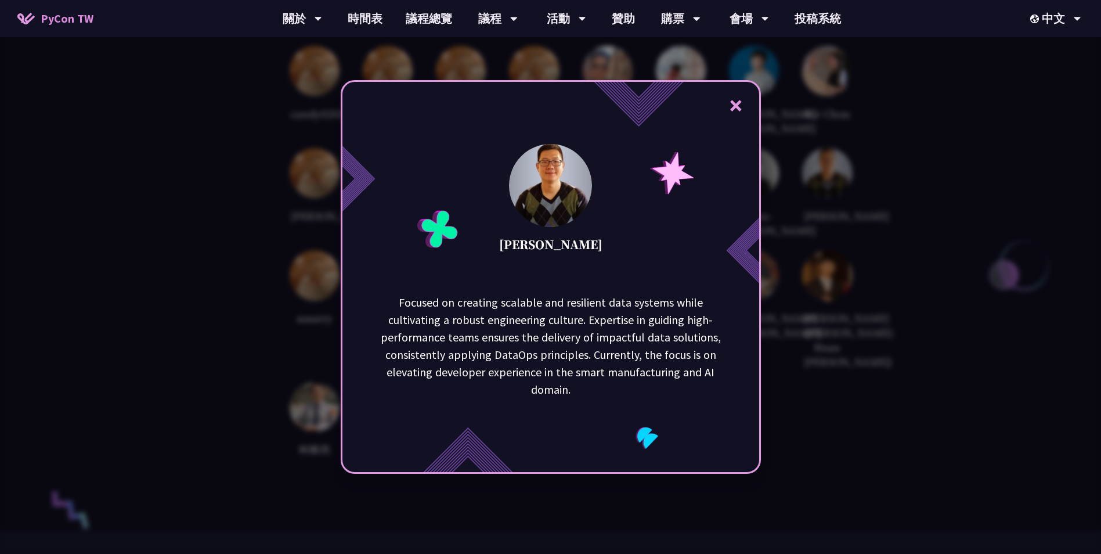
scroll to position [2495, 0]
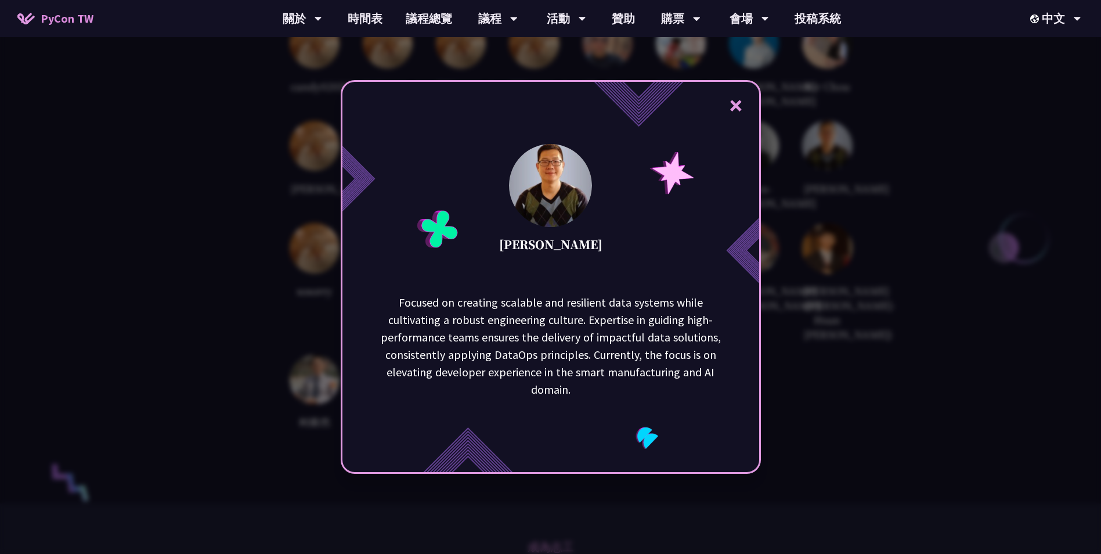
click at [735, 101] on button "×" at bounding box center [735, 105] width 35 height 35
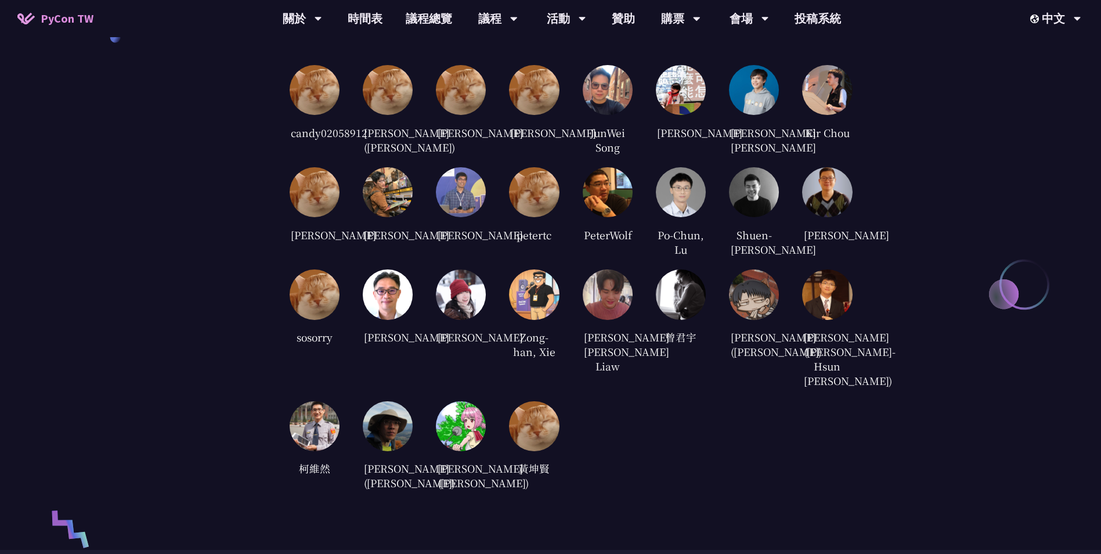
scroll to position [2379, 0]
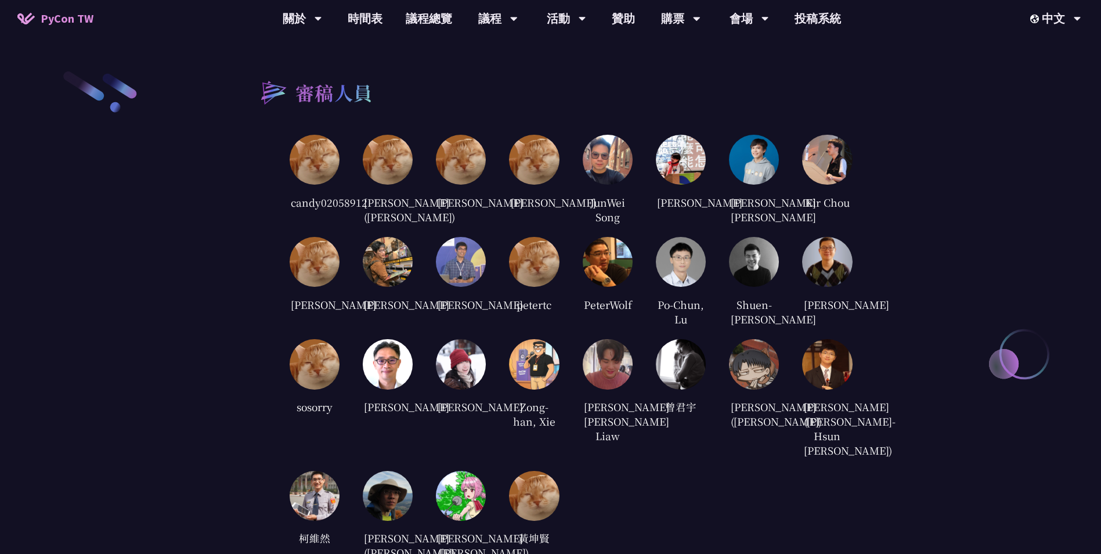
click at [475, 287] on img at bounding box center [461, 262] width 50 height 50
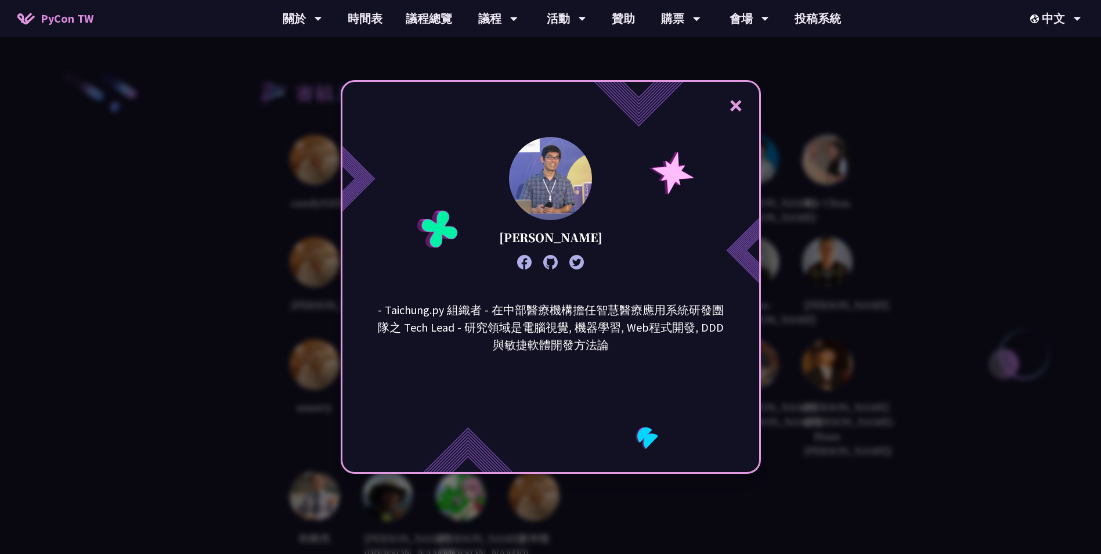
click at [744, 107] on button "×" at bounding box center [735, 105] width 35 height 35
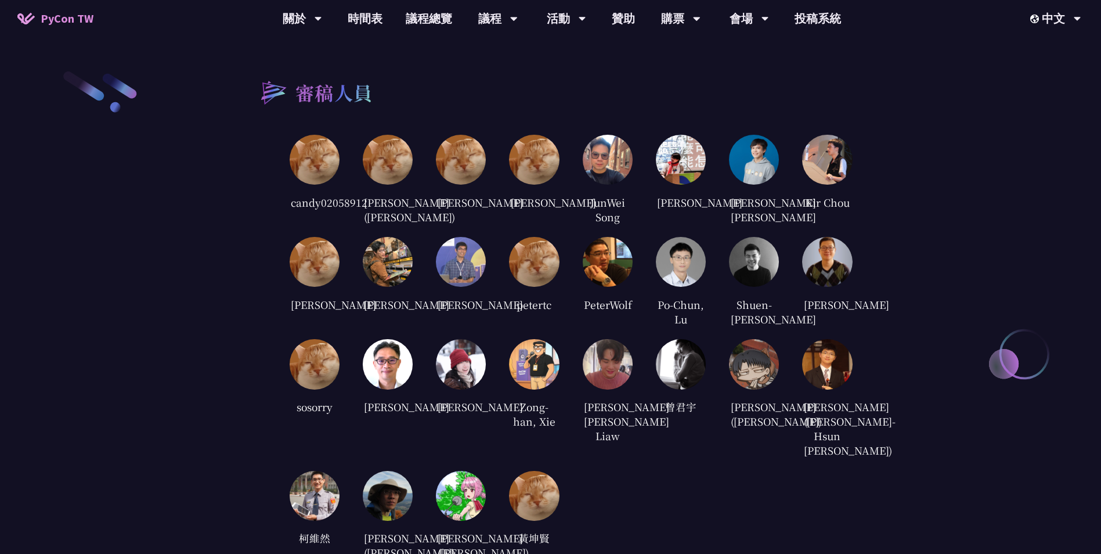
click at [894, 216] on div "審稿人員 candy02058912 [PERSON_NAME] ([PERSON_NAME]) [PERSON_NAME] [PERSON_NAME] Ju…" at bounding box center [550, 315] width 1101 height 607
click at [307, 287] on img at bounding box center [315, 262] width 50 height 50
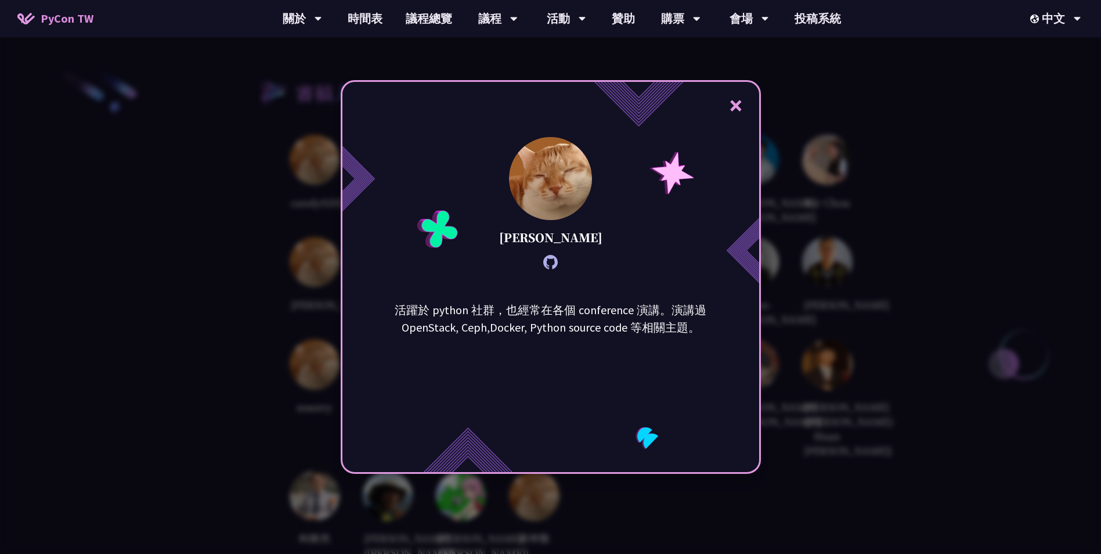
click at [735, 107] on button "×" at bounding box center [735, 105] width 35 height 35
